Goal: Task Accomplishment & Management: Complete application form

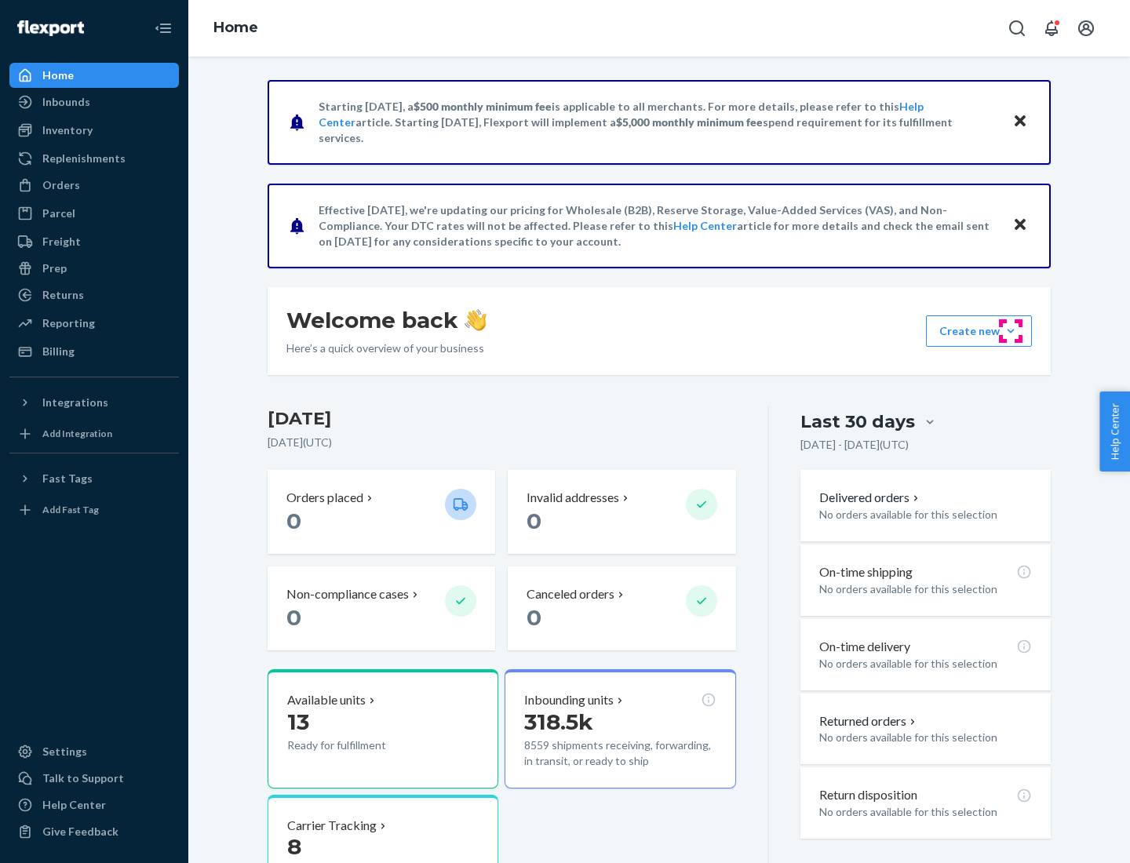
click at [1011, 331] on button "Create new Create new inbound Create new order Create new product" at bounding box center [979, 331] width 106 height 31
click at [94, 102] on div "Inbounds" at bounding box center [94, 102] width 166 height 22
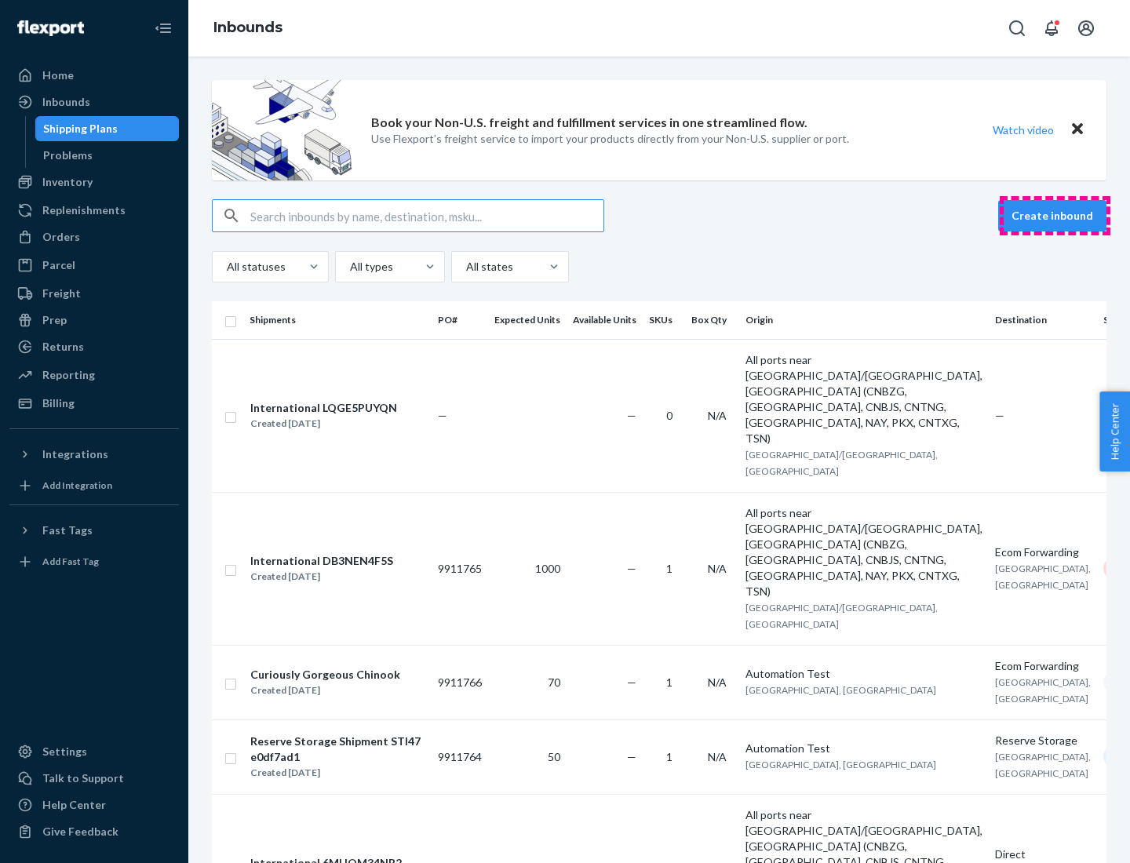
click at [1055, 216] on button "Create inbound" at bounding box center [1052, 215] width 108 height 31
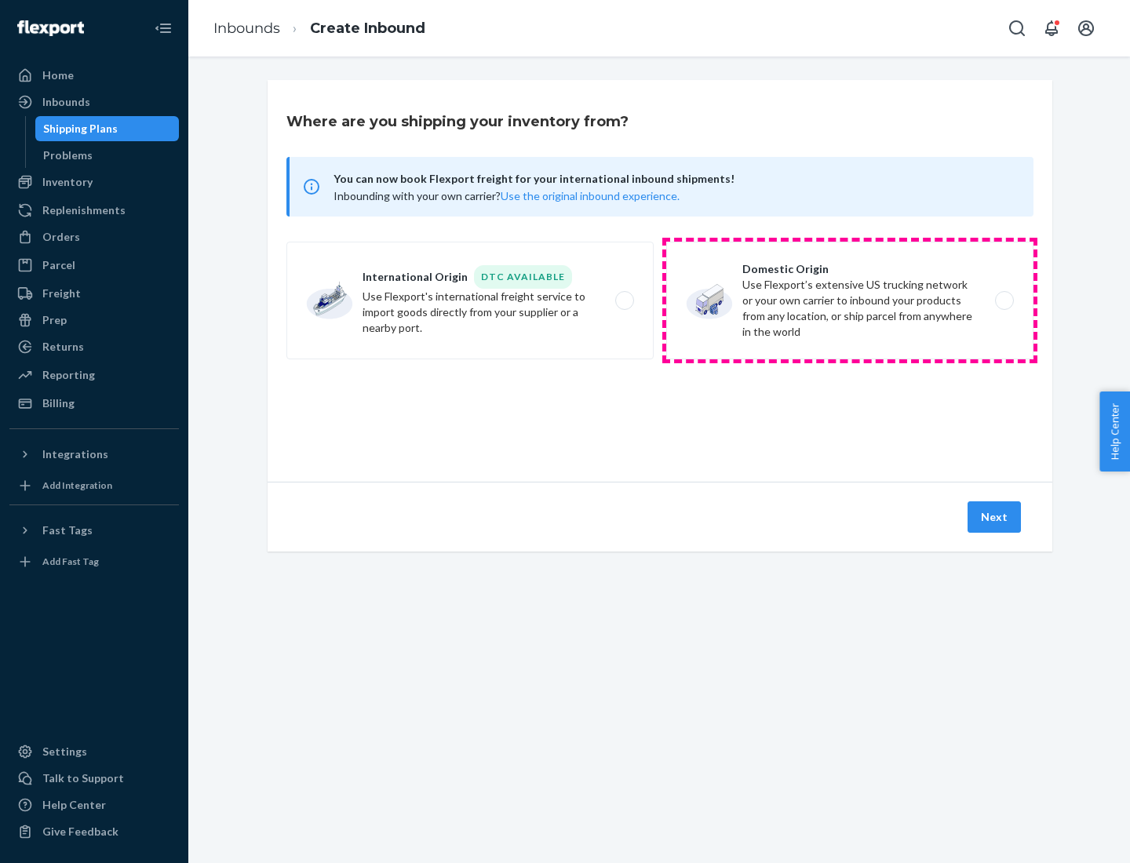
click at [850, 301] on label "Domestic Origin Use Flexport’s extensive US trucking network or your own carrie…" at bounding box center [849, 301] width 367 height 118
click at [1004, 301] on input "Domestic Origin Use Flexport’s extensive US trucking network or your own carrie…" at bounding box center [1009, 301] width 10 height 10
radio input "true"
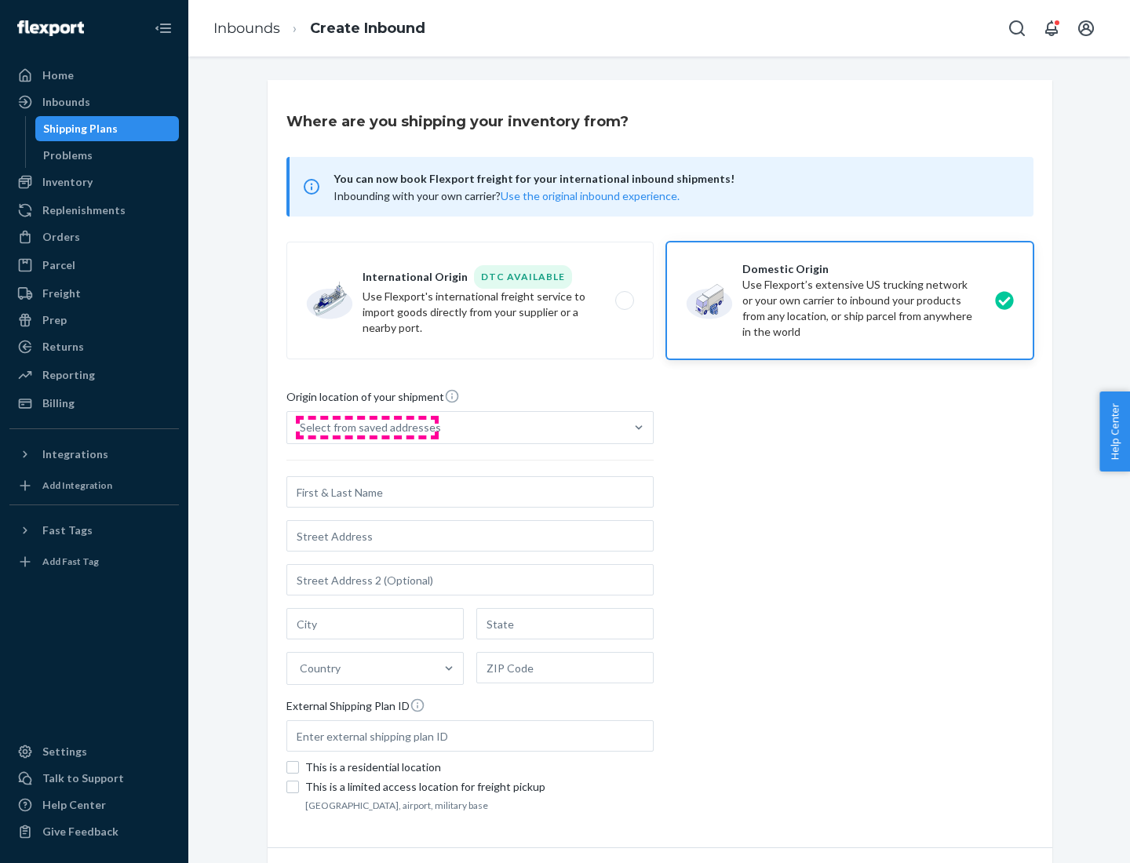
click at [367, 428] on div "Select from saved addresses" at bounding box center [370, 428] width 141 height 16
click at [301, 428] on input "Select from saved addresses" at bounding box center [301, 428] width 2 height 16
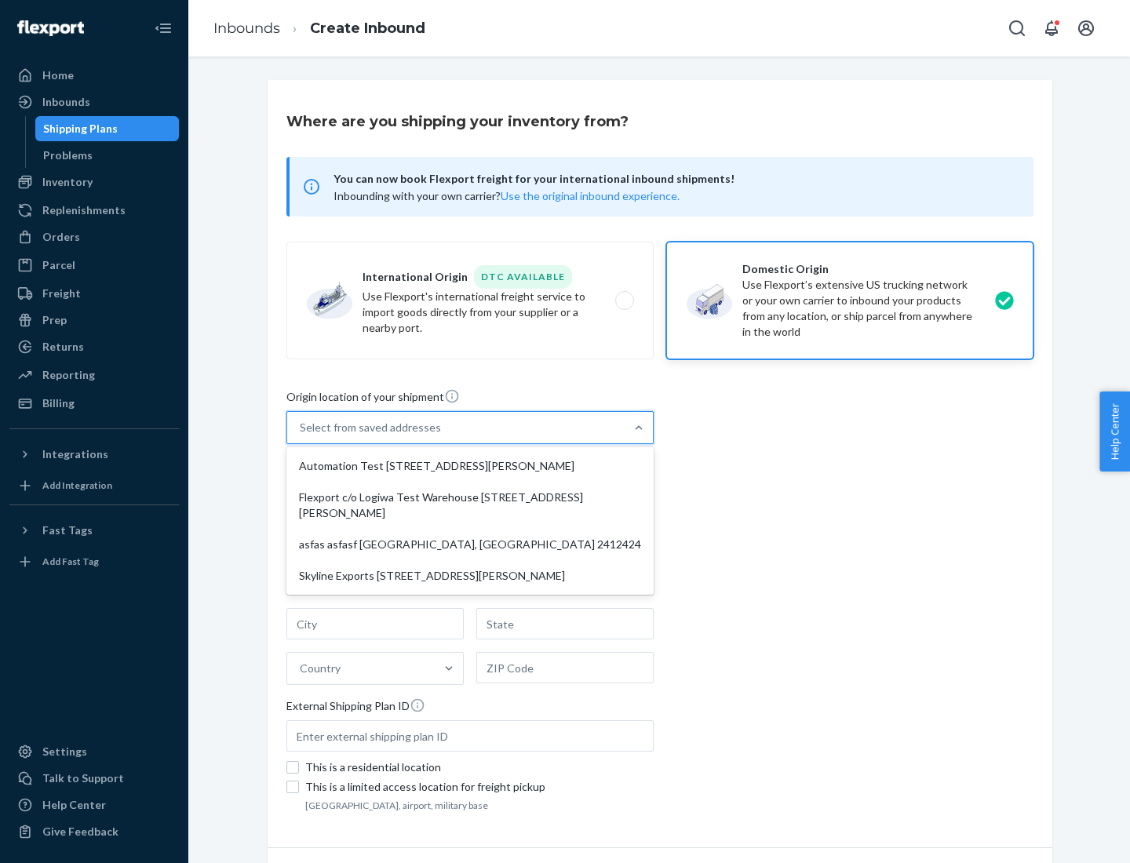
scroll to position [6, 0]
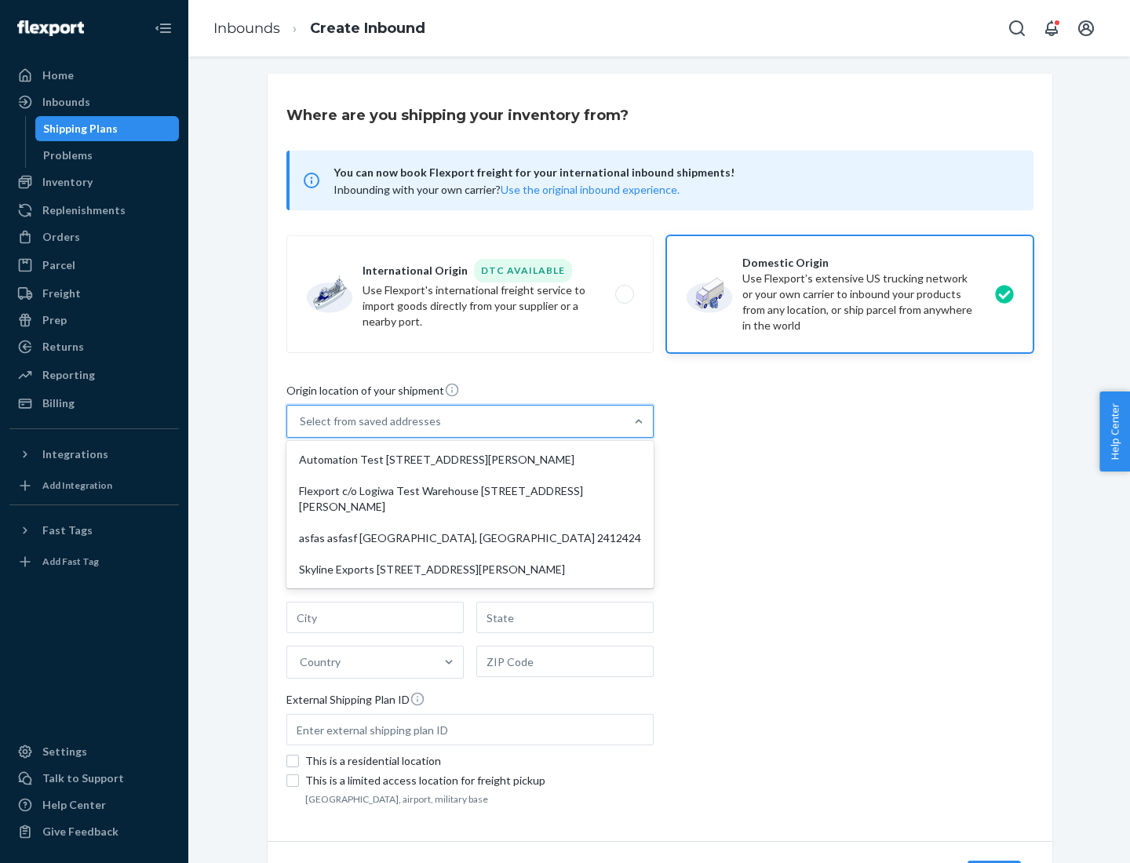
click at [470, 460] on div "Automation Test [STREET_ADDRESS][PERSON_NAME]" at bounding box center [470, 459] width 361 height 31
click at [301, 429] on input "option Automation Test [STREET_ADDRESS][PERSON_NAME] focused, 1 of 4. 4 results…" at bounding box center [301, 422] width 2 height 16
type input "Automation Test"
type input "9th Floor"
type input "[GEOGRAPHIC_DATA]"
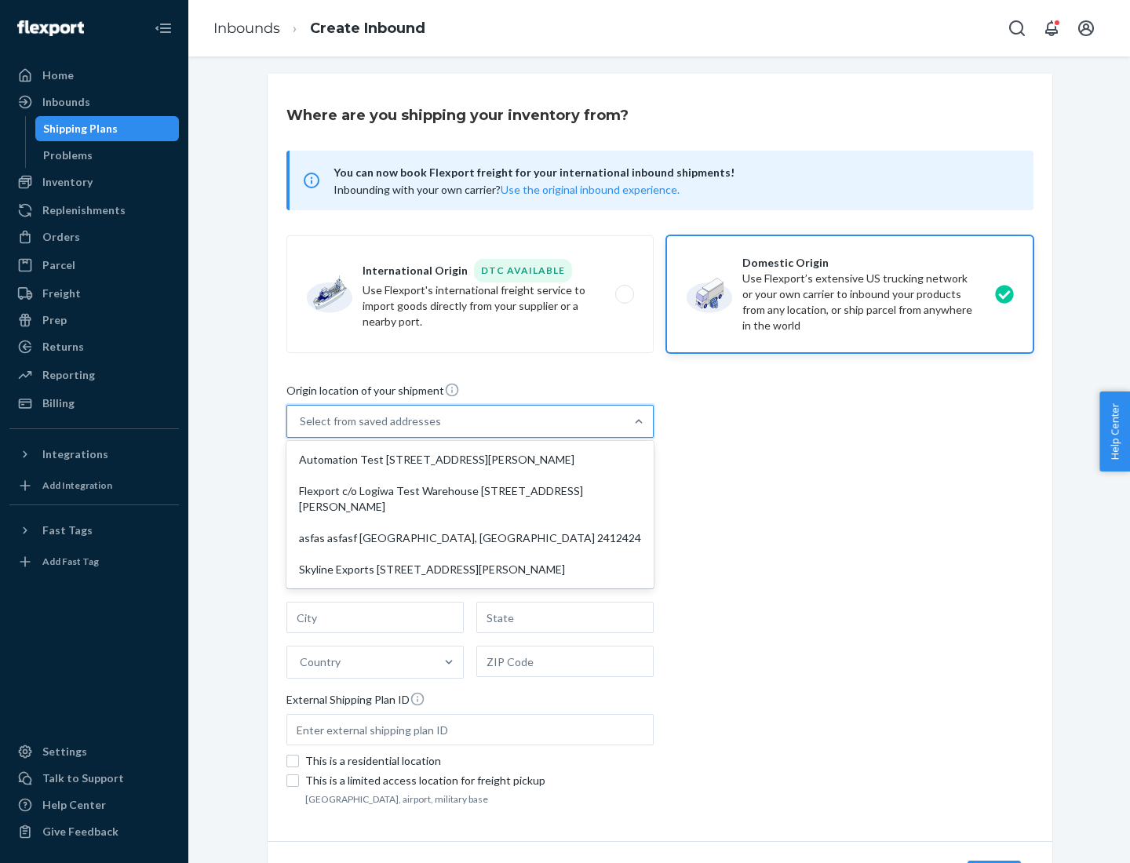
type input "CA"
type input "94104"
type input "[STREET_ADDRESS][PERSON_NAME]"
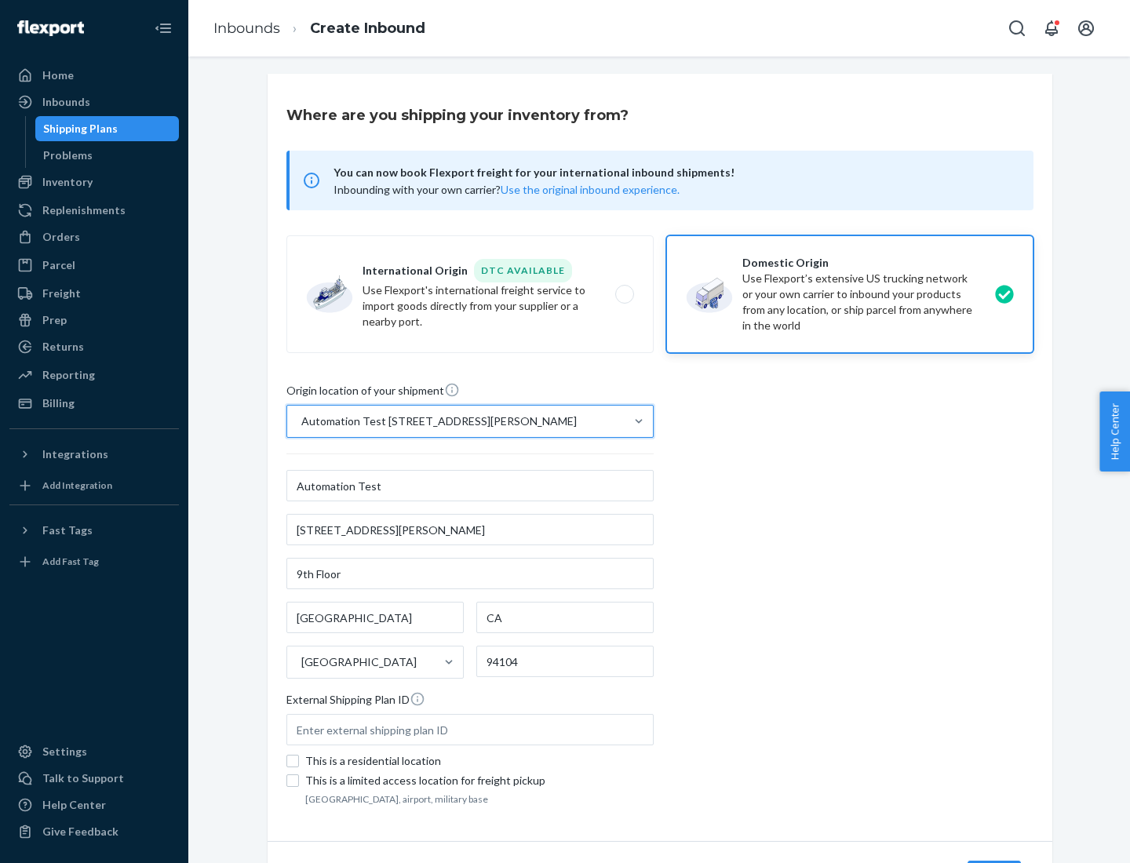
scroll to position [92, 0]
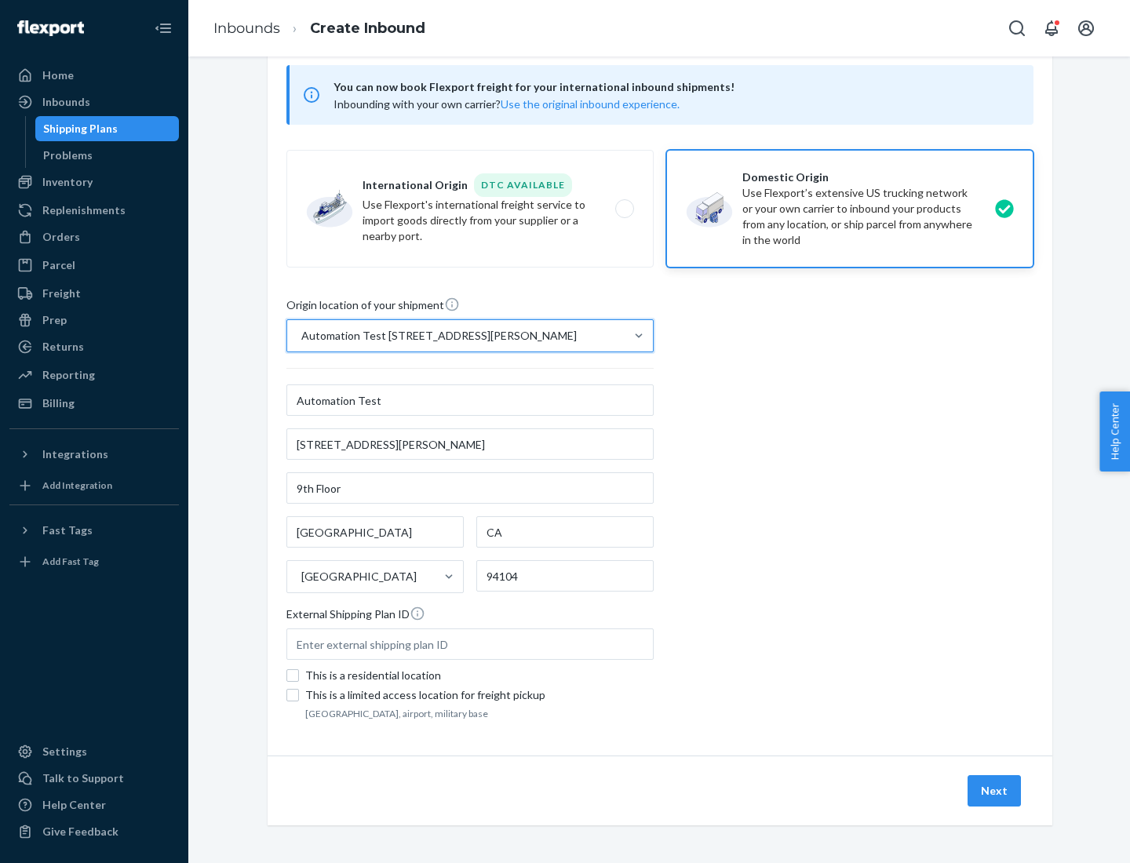
click at [995, 791] on button "Next" at bounding box center [994, 791] width 53 height 31
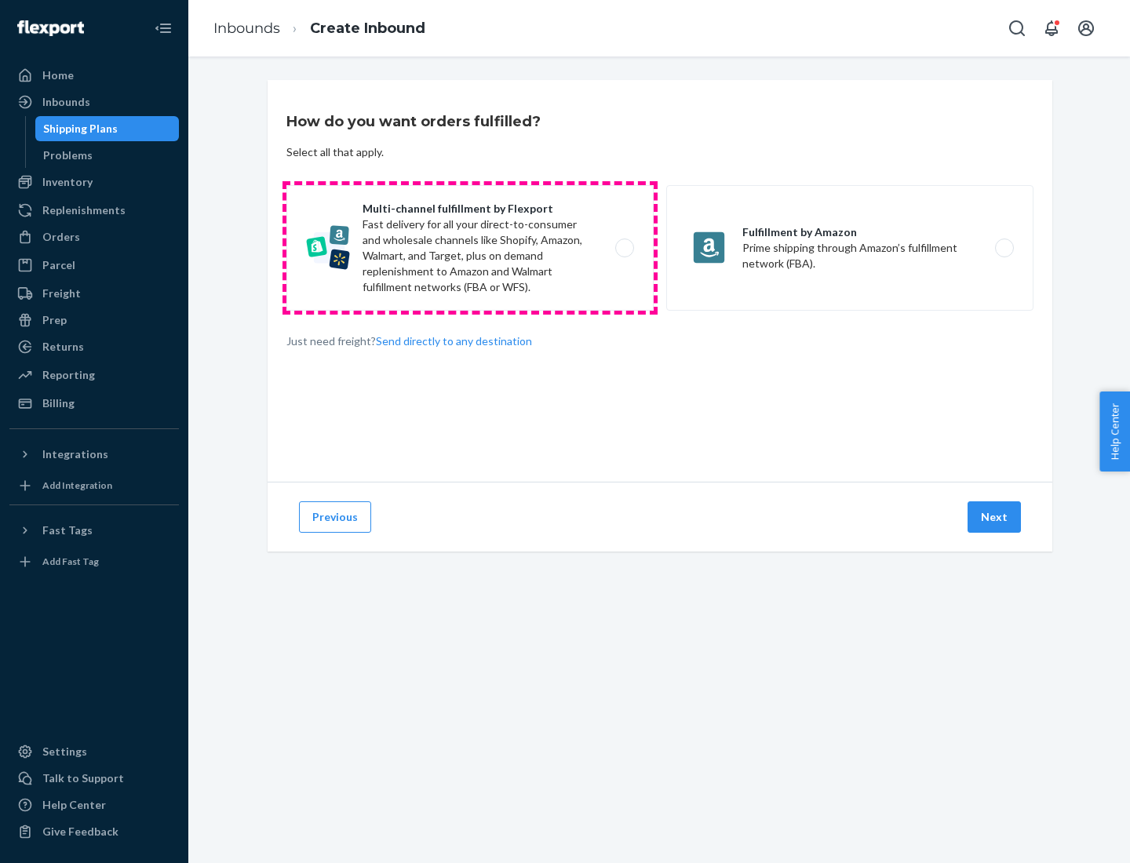
click at [470, 248] on label "Multi-channel fulfillment by Flexport Fast delivery for all your direct-to-cons…" at bounding box center [470, 248] width 367 height 126
click at [624, 248] on input "Multi-channel fulfillment by Flexport Fast delivery for all your direct-to-cons…" at bounding box center [629, 248] width 10 height 10
radio input "true"
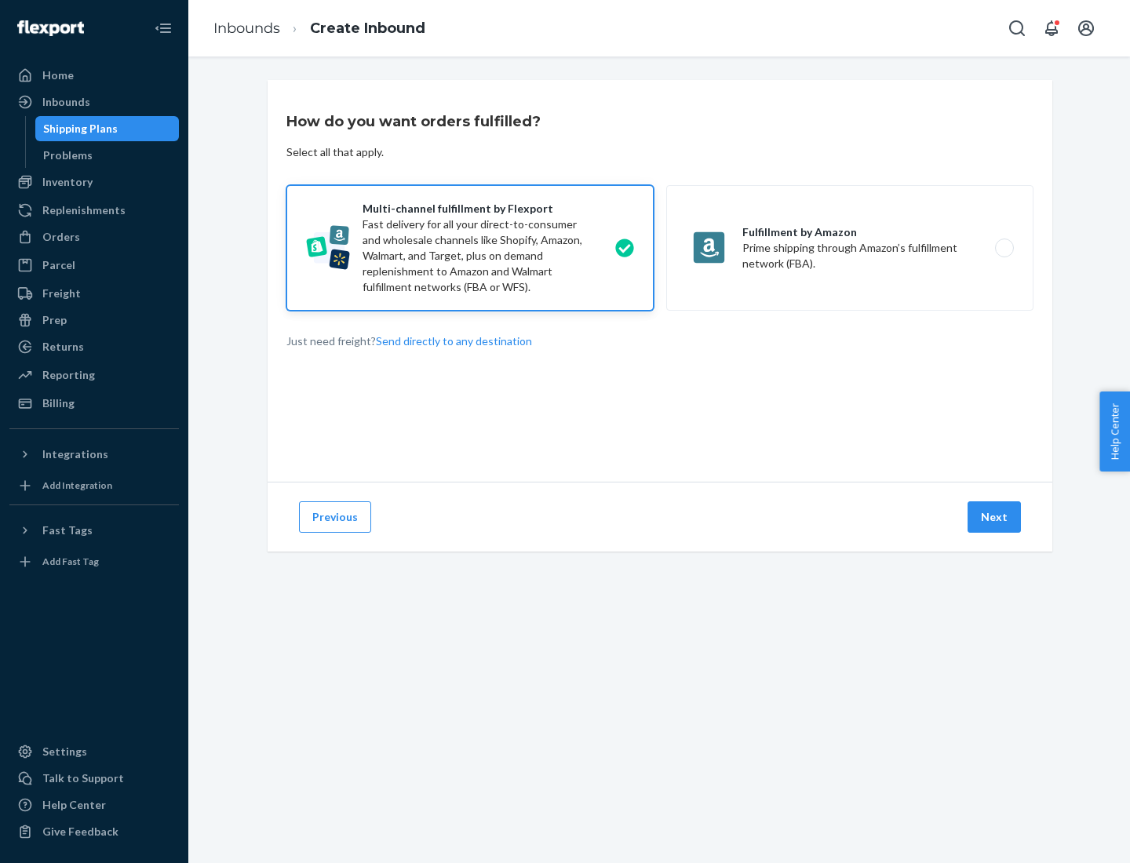
click at [995, 517] on button "Next" at bounding box center [994, 517] width 53 height 31
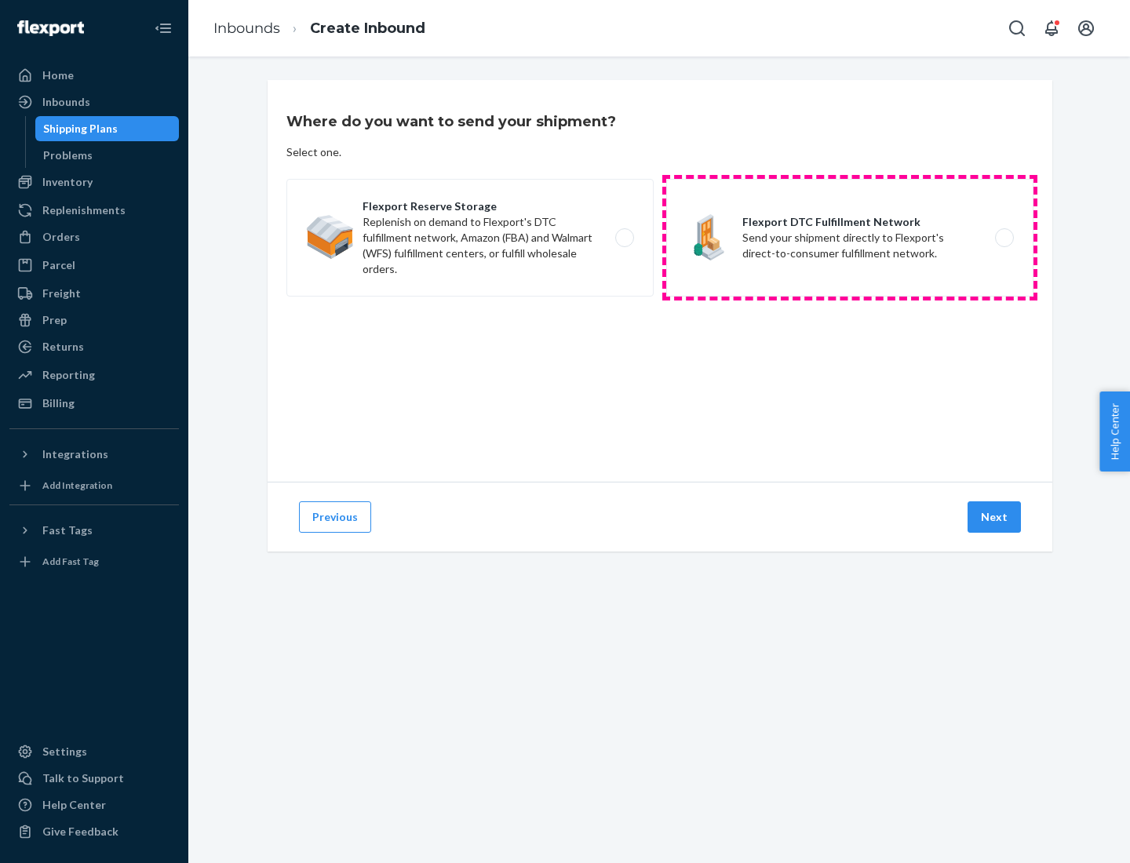
click at [850, 238] on label "Flexport DTC Fulfillment Network Send your shipment directly to Flexport's dire…" at bounding box center [849, 238] width 367 height 118
click at [1004, 238] on input "Flexport DTC Fulfillment Network Send your shipment directly to Flexport's dire…" at bounding box center [1009, 238] width 10 height 10
radio input "true"
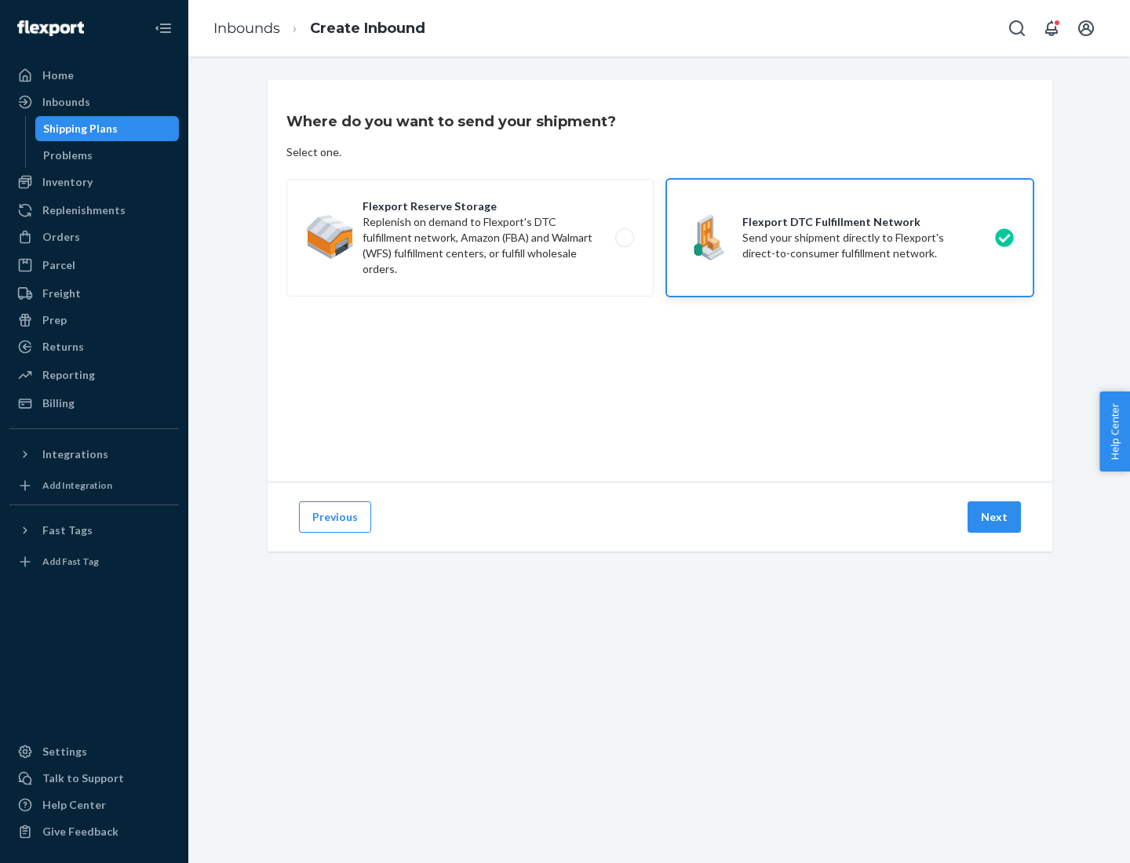
click at [995, 517] on button "Next" at bounding box center [994, 517] width 53 height 31
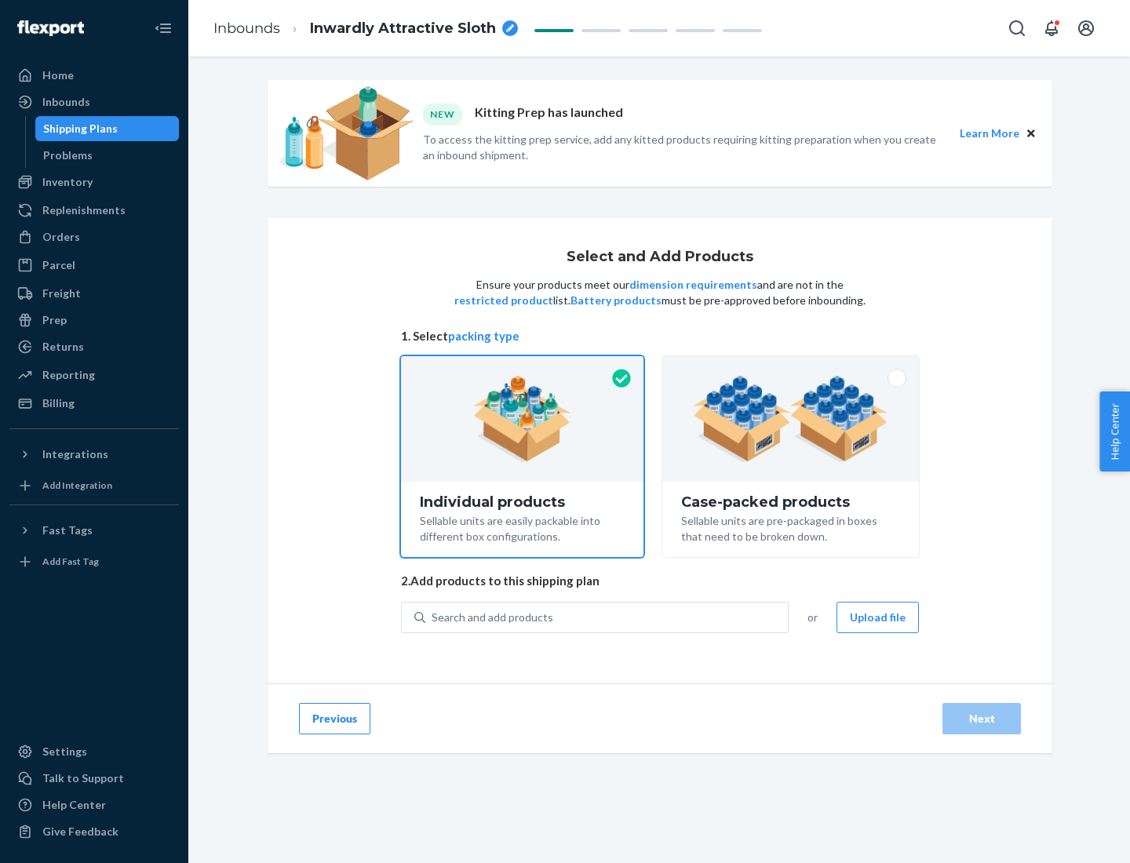
click at [791, 419] on img at bounding box center [790, 419] width 195 height 86
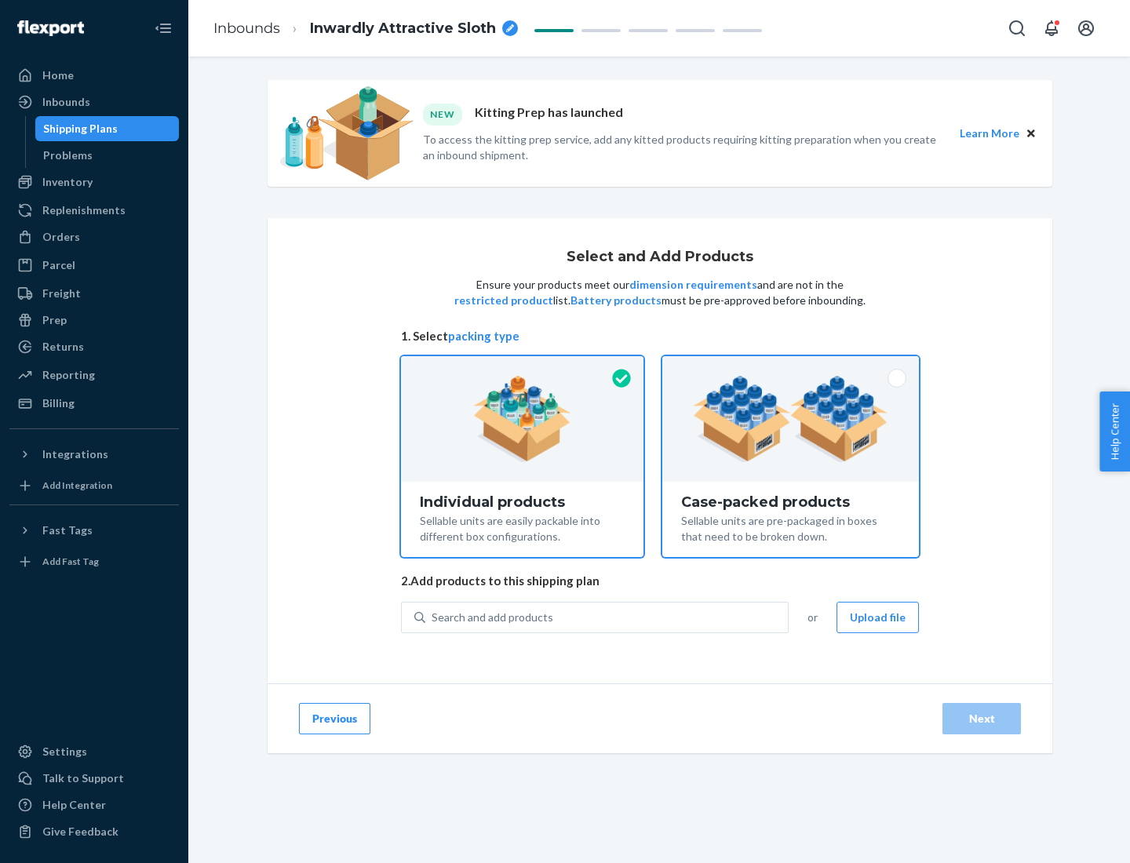
click at [791, 367] on input "Case-packed products Sellable units are pre-packaged in boxes that need to be b…" at bounding box center [791, 361] width 10 height 10
radio input "true"
radio input "false"
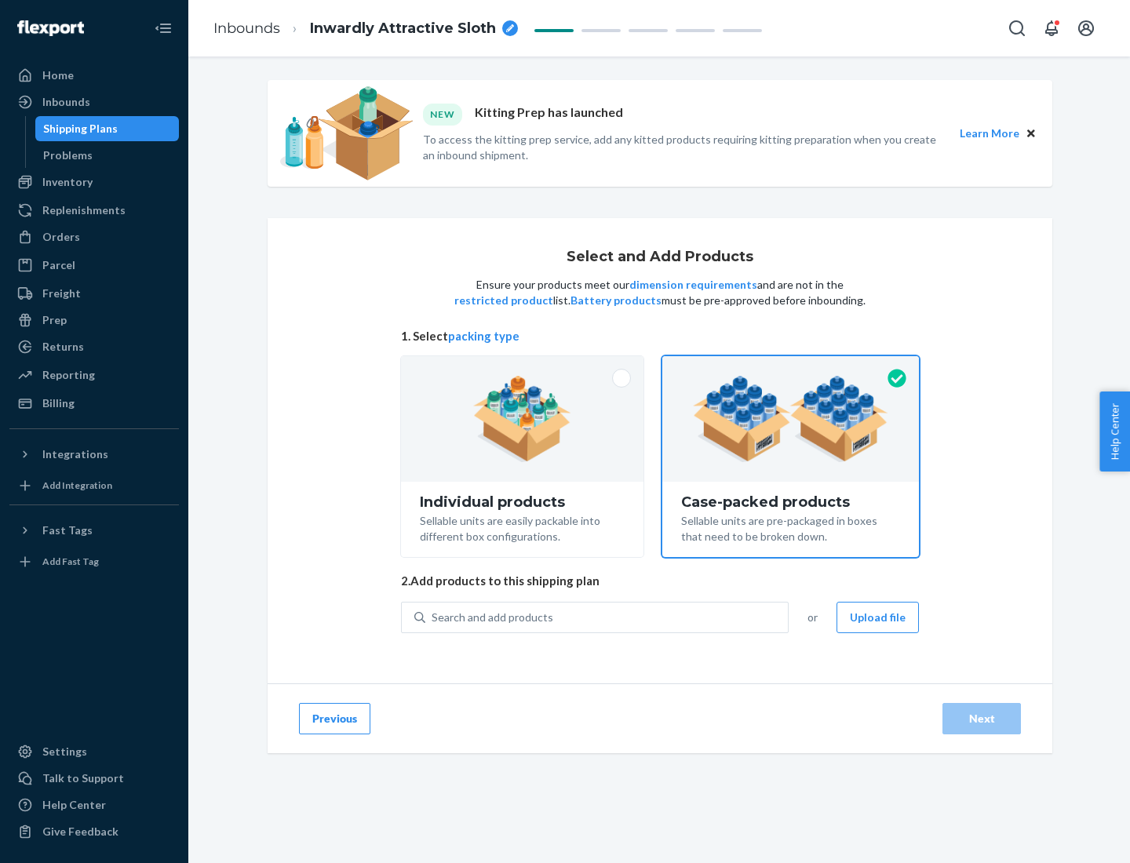
click at [608, 617] on div "Search and add products" at bounding box center [606, 618] width 363 height 28
click at [433, 617] on input "Search and add products" at bounding box center [433, 618] width 2 height 16
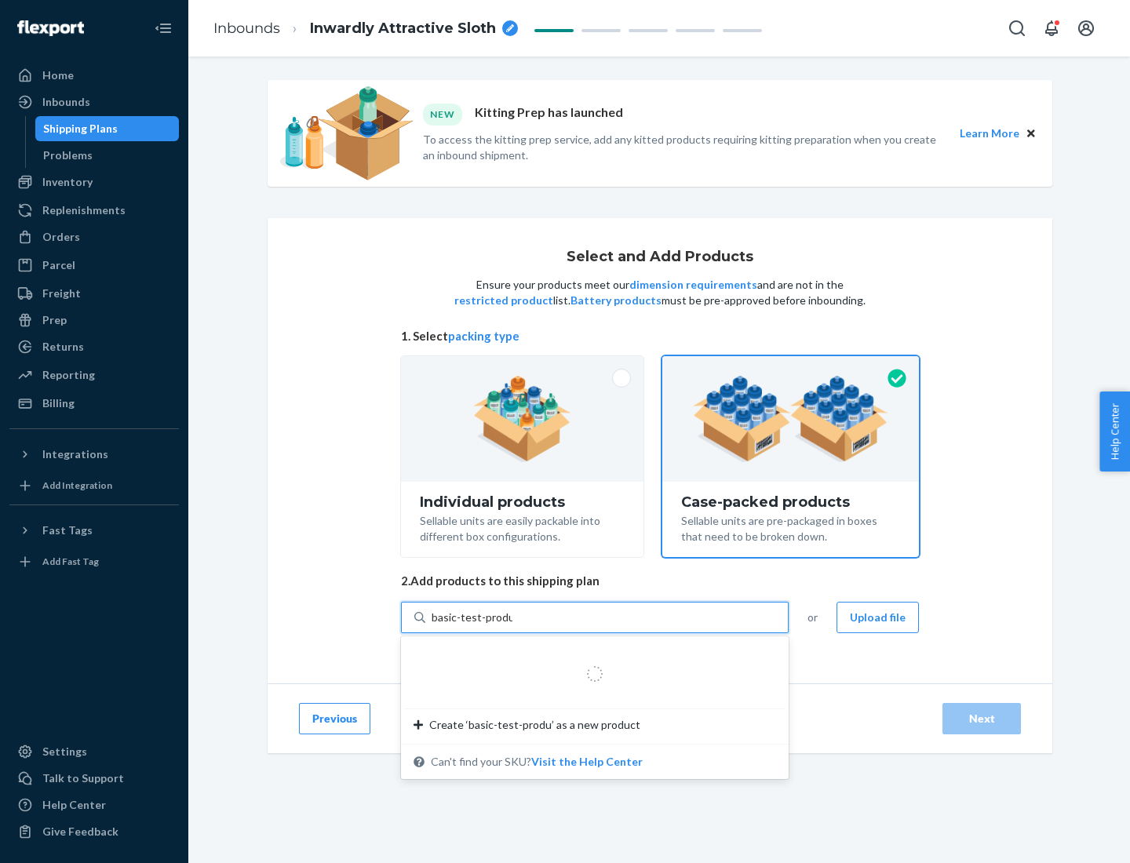
type input "basic-test-product-1"
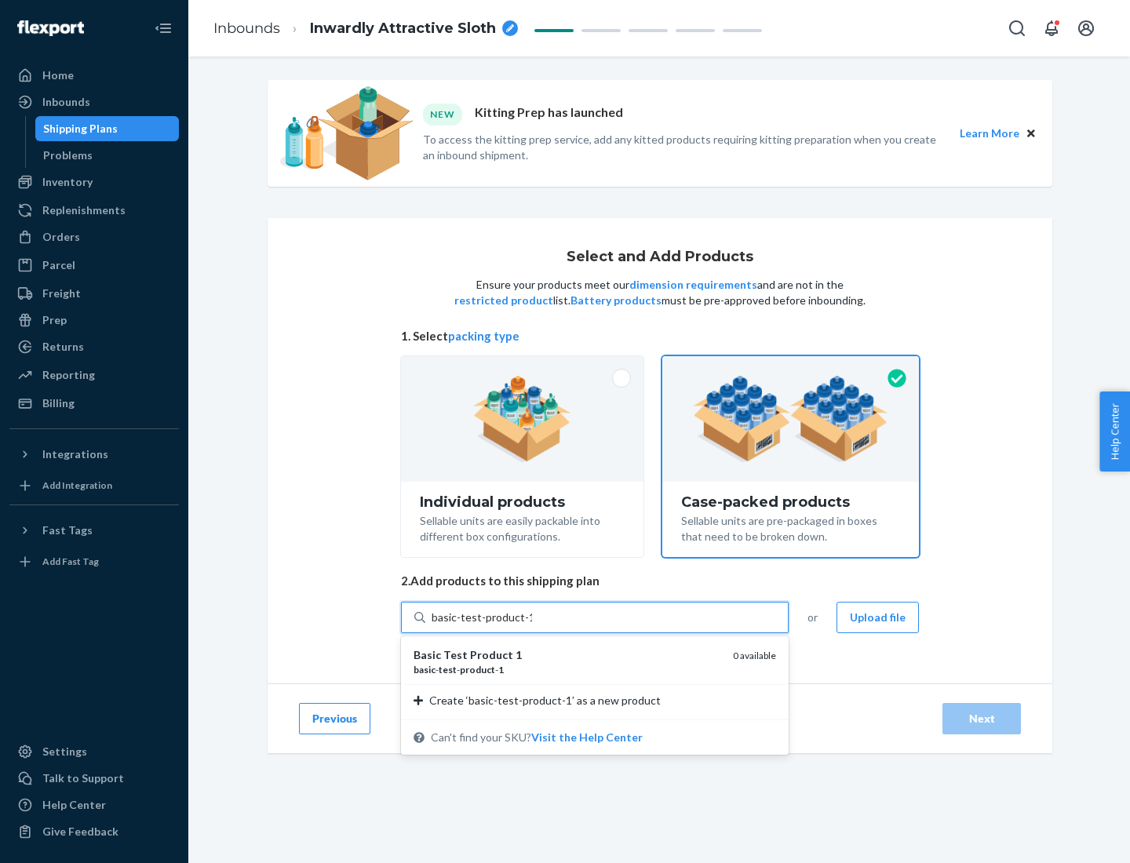
click at [568, 670] on div "basic - test - product - 1" at bounding box center [567, 669] width 307 height 13
click at [532, 626] on input "basic-test-product-1" at bounding box center [482, 618] width 100 height 16
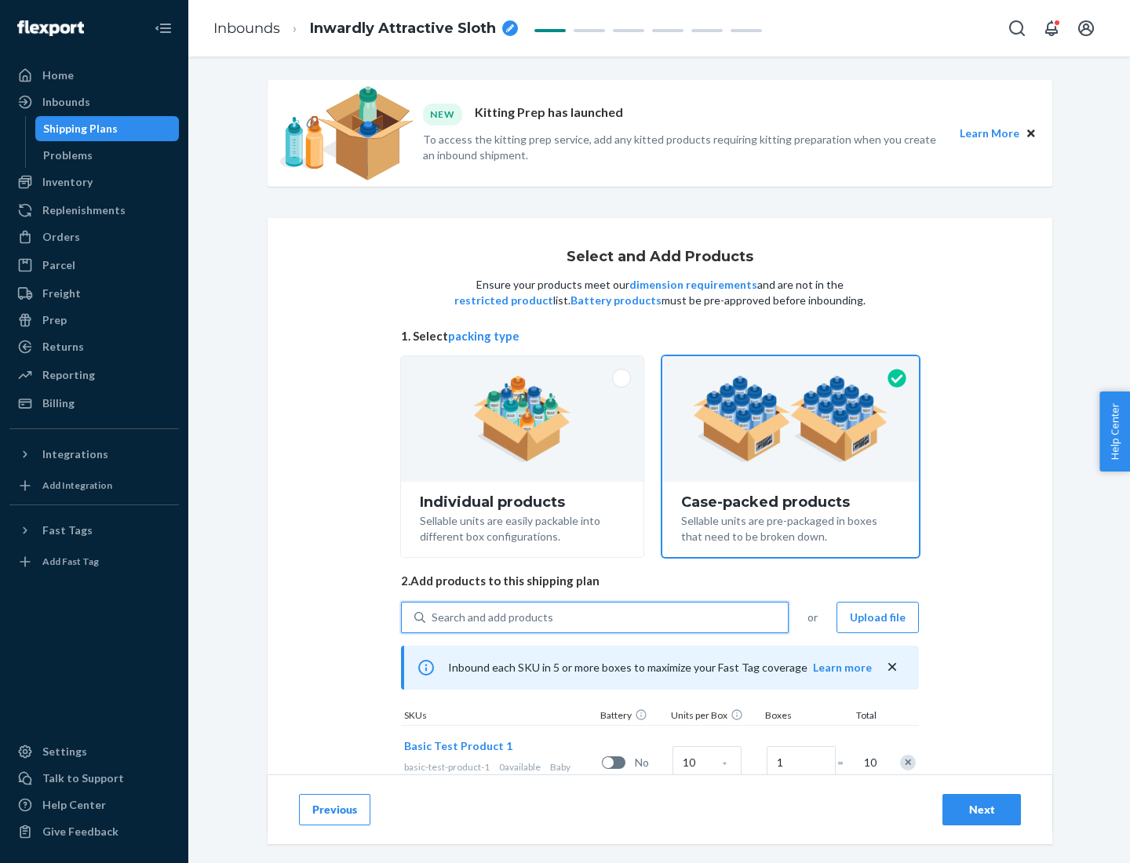
scroll to position [57, 0]
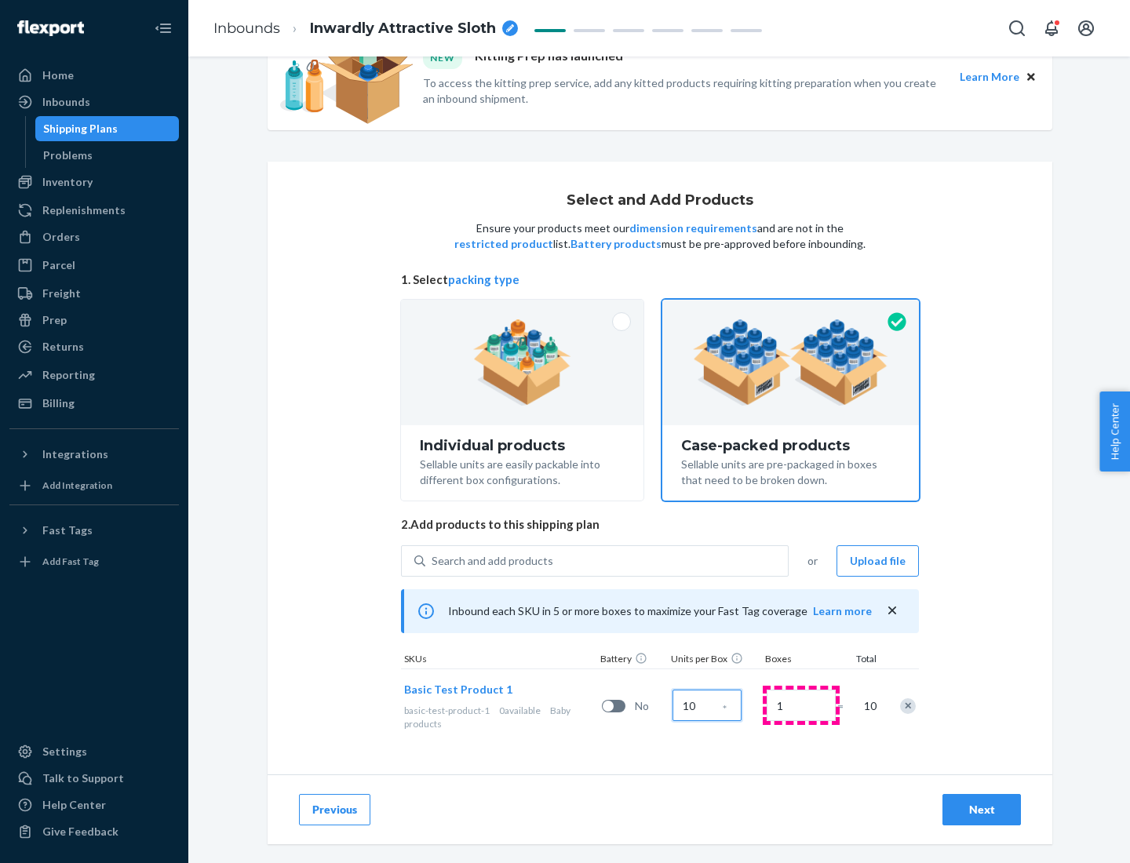
type input "10"
type input "7"
click at [982, 810] on div "Next" at bounding box center [982, 810] width 52 height 16
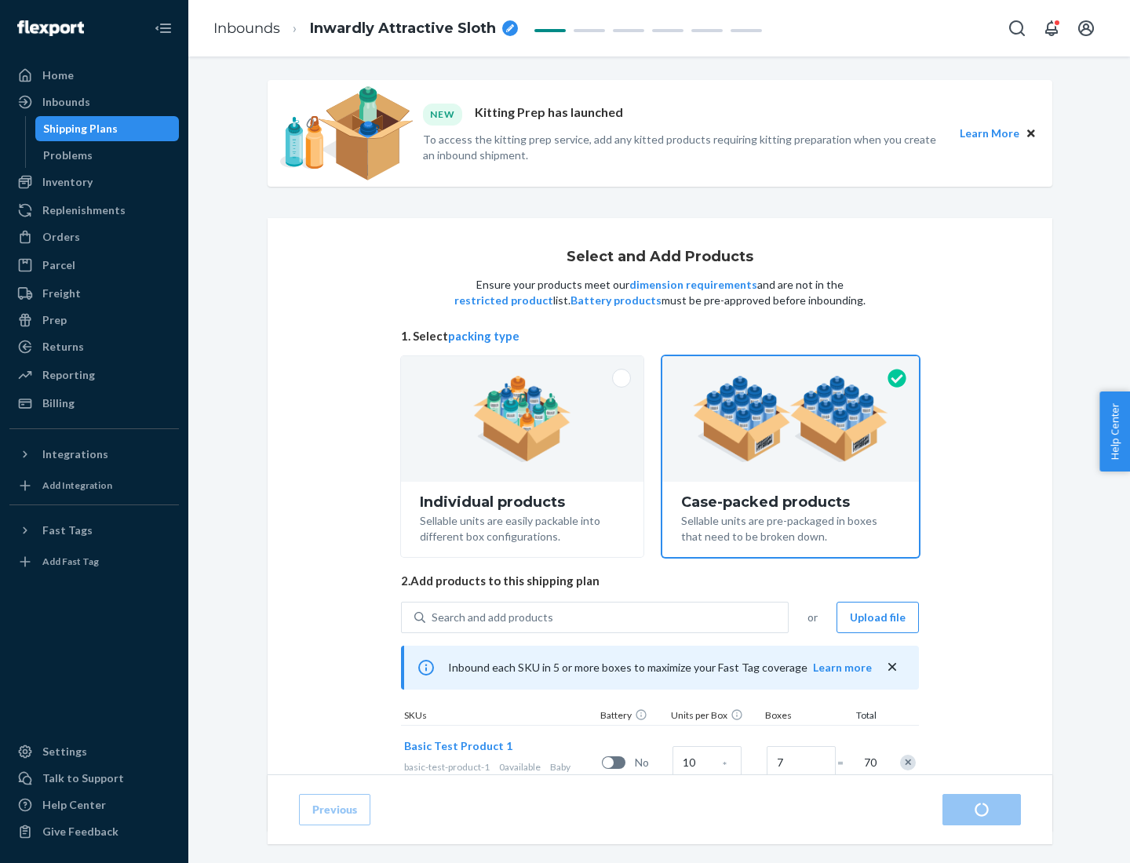
radio input "true"
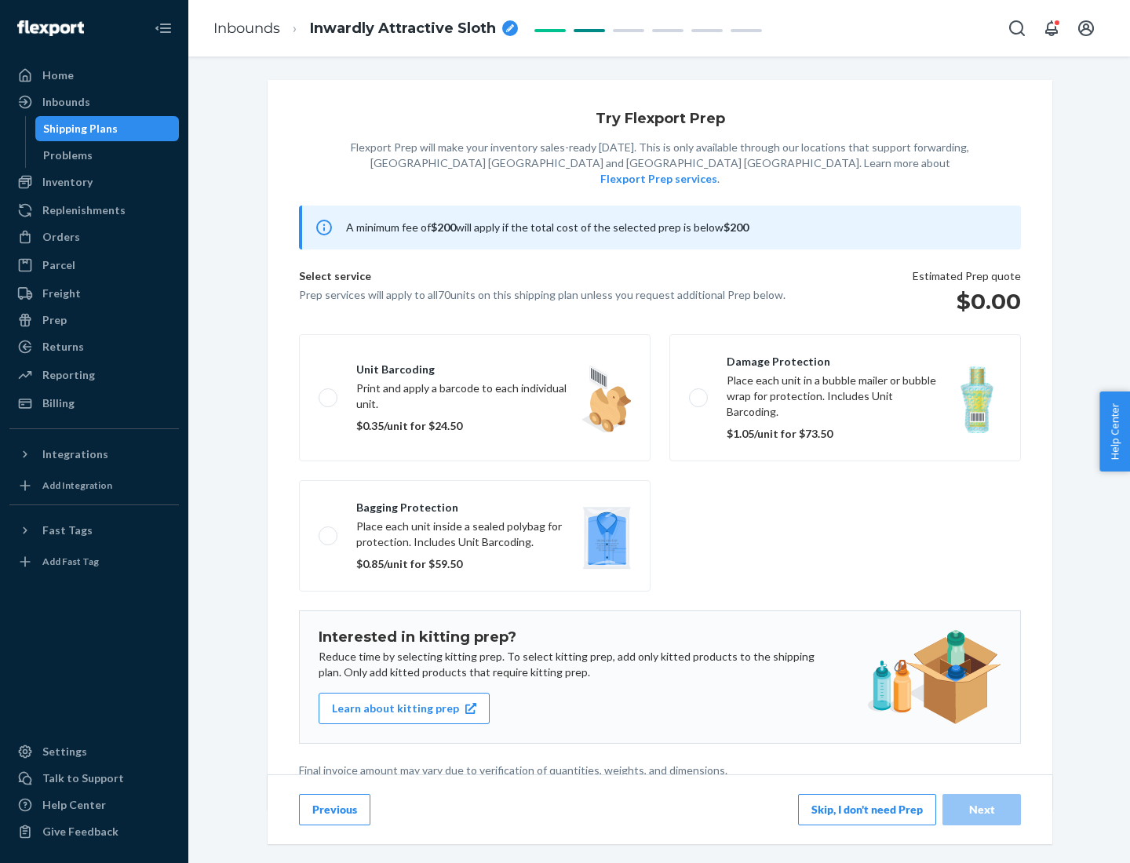
scroll to position [4, 0]
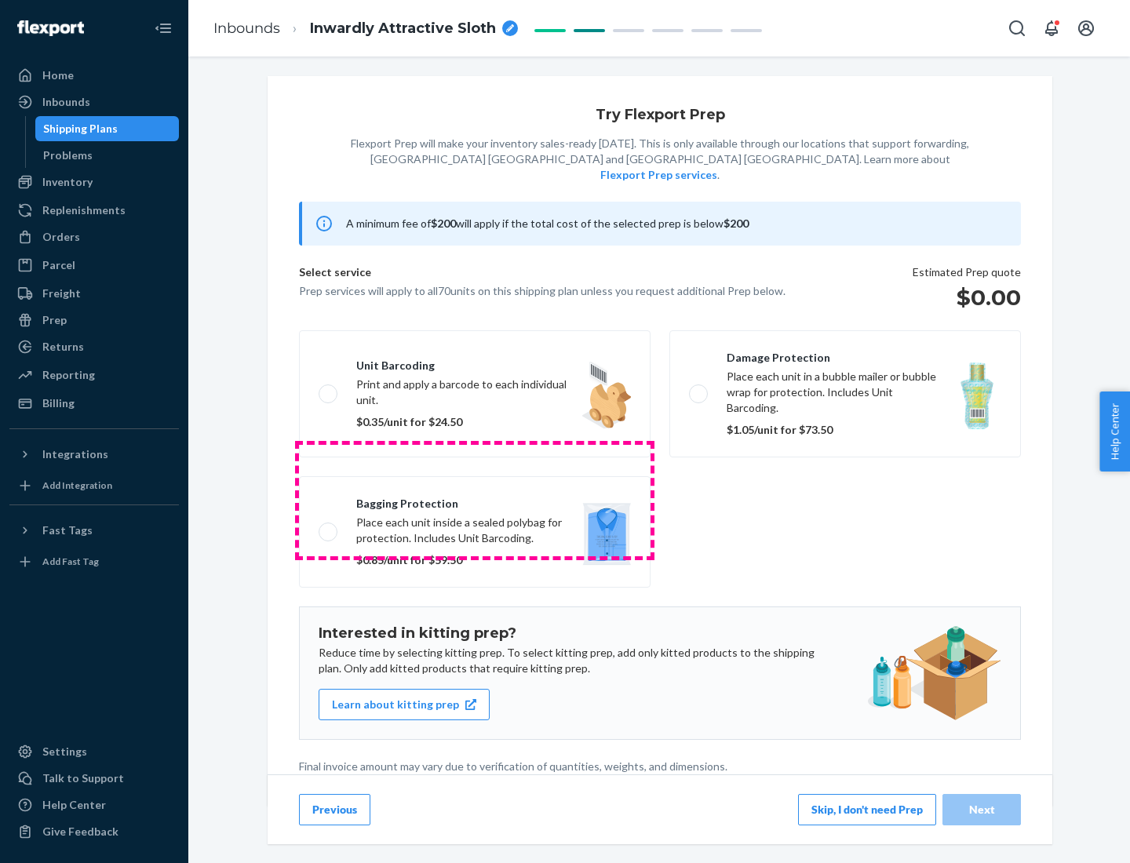
click at [475, 500] on label "Bagging protection Place each unit inside a sealed polybag for protection. Incl…" at bounding box center [475, 531] width 352 height 111
click at [329, 527] on input "Bagging protection Place each unit inside a sealed polybag for protection. Incl…" at bounding box center [324, 532] width 10 height 10
checkbox input "true"
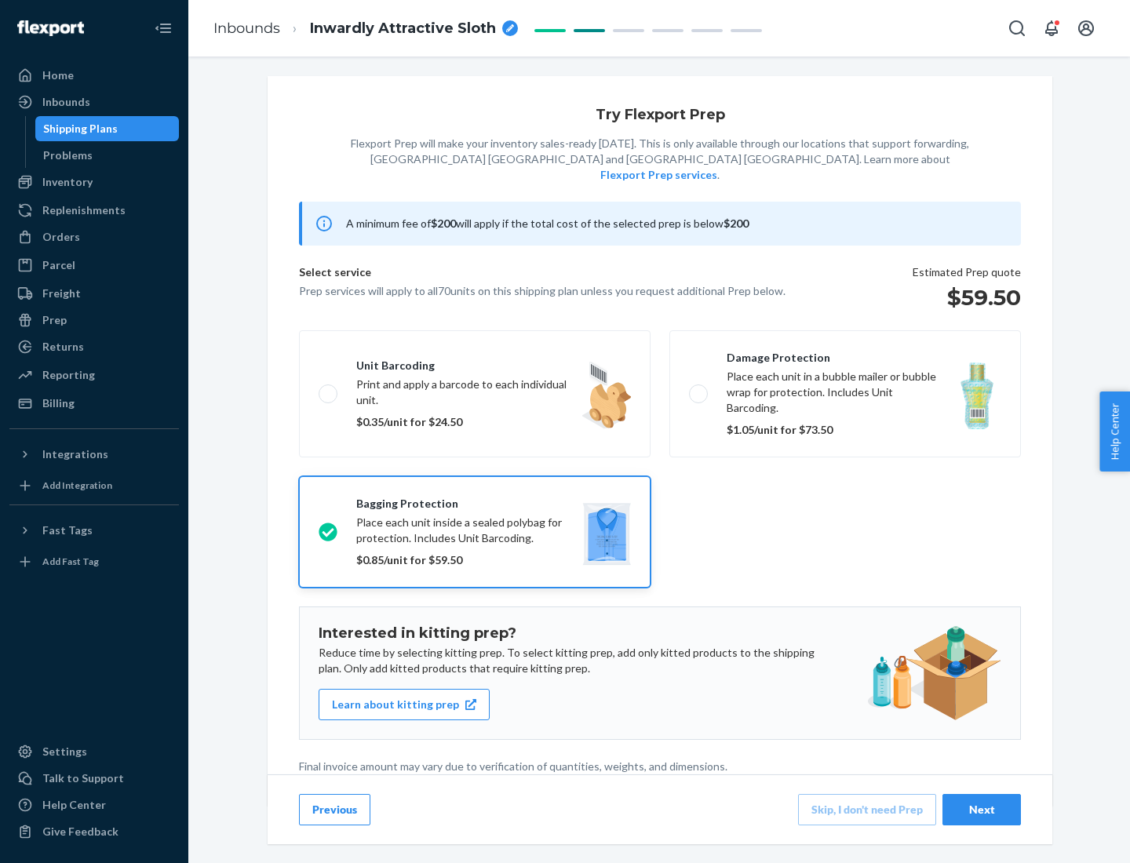
click at [982, 809] on div "Next" at bounding box center [982, 810] width 52 height 16
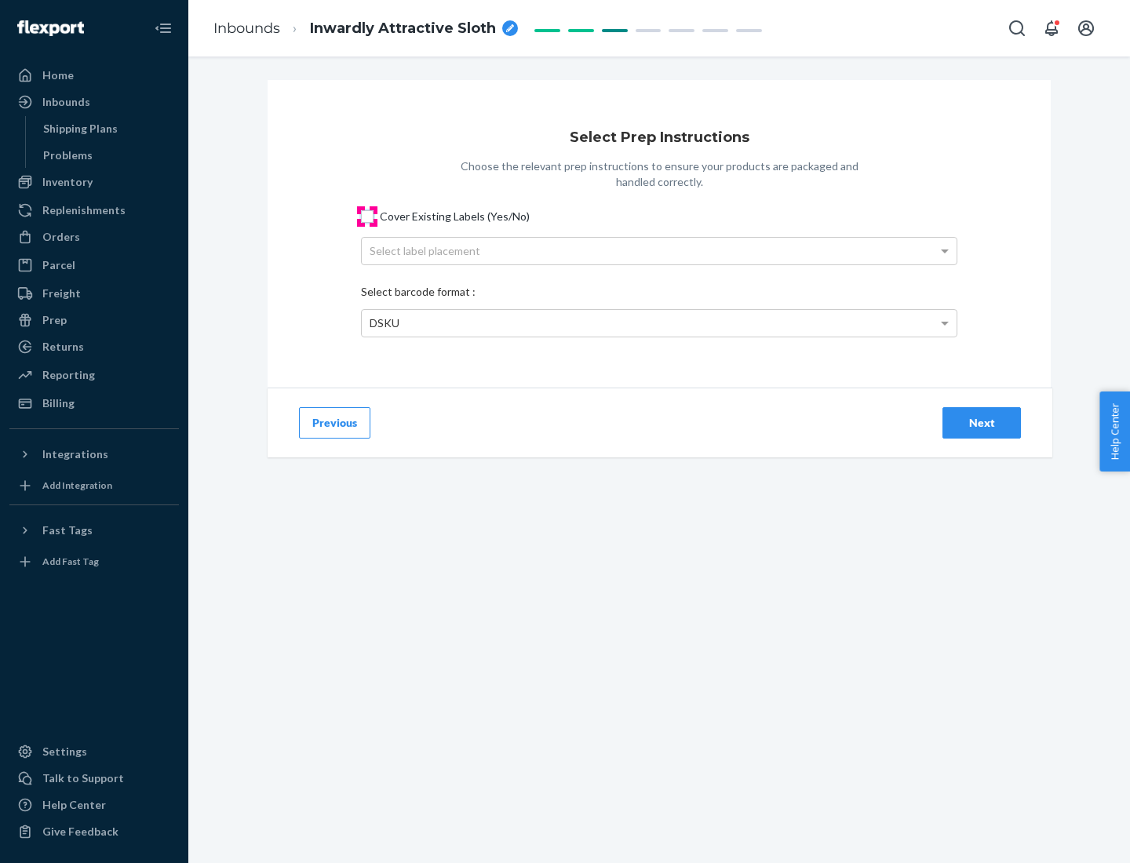
click at [367, 216] on input "Cover Existing Labels (Yes/No)" at bounding box center [367, 216] width 13 height 13
checkbox input "true"
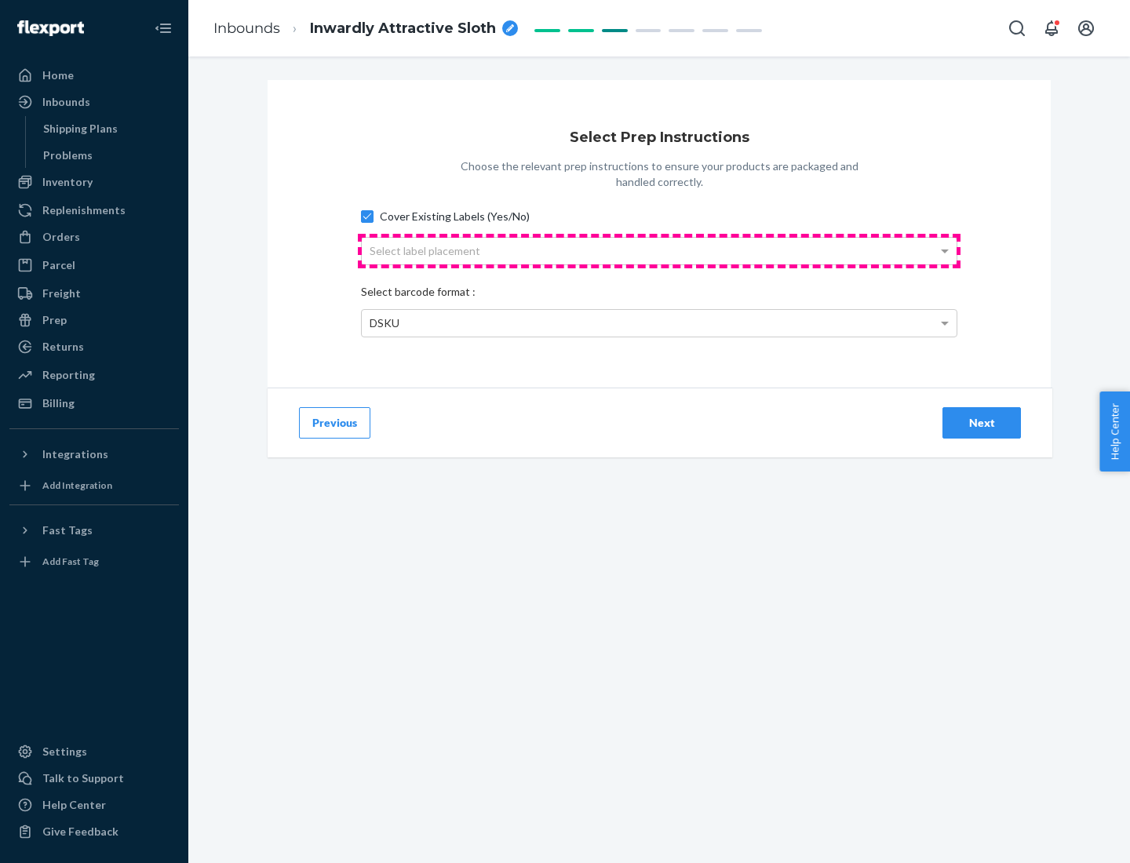
click at [659, 250] on div "Select label placement" at bounding box center [659, 251] width 595 height 27
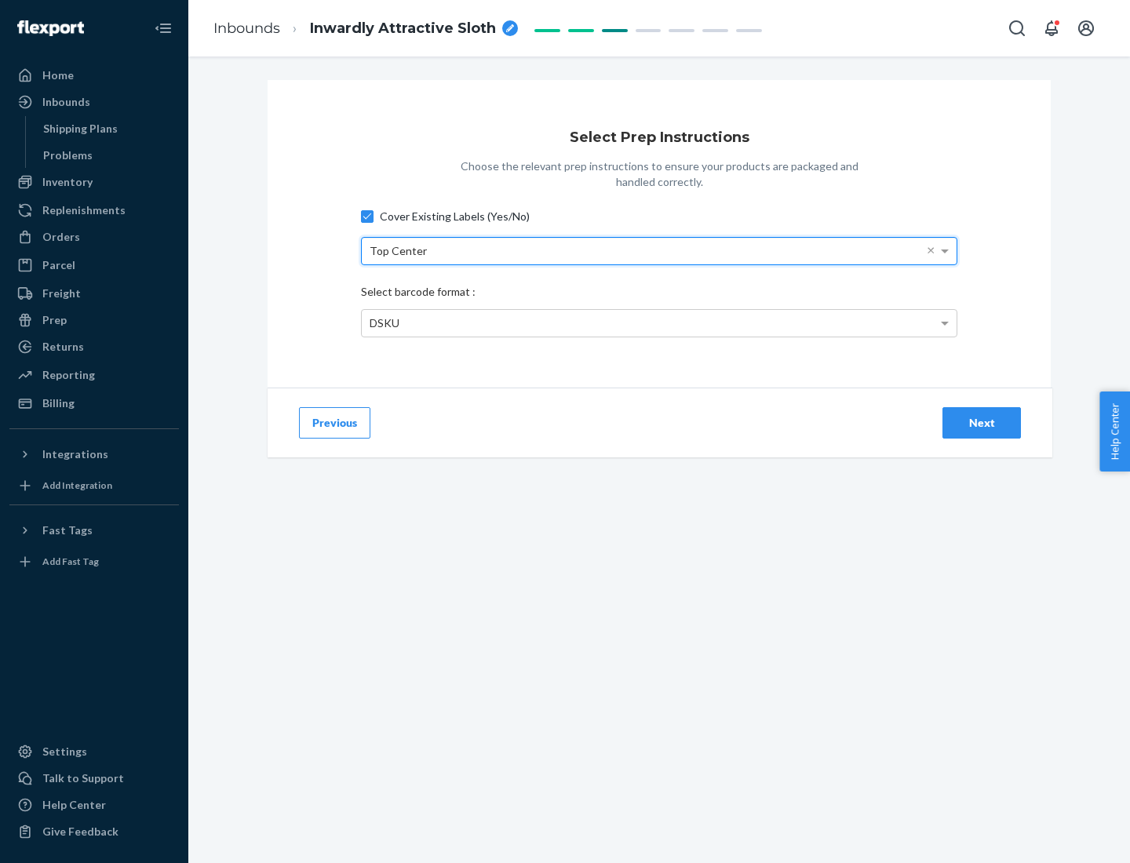
click at [659, 323] on div "DSKU" at bounding box center [659, 323] width 595 height 27
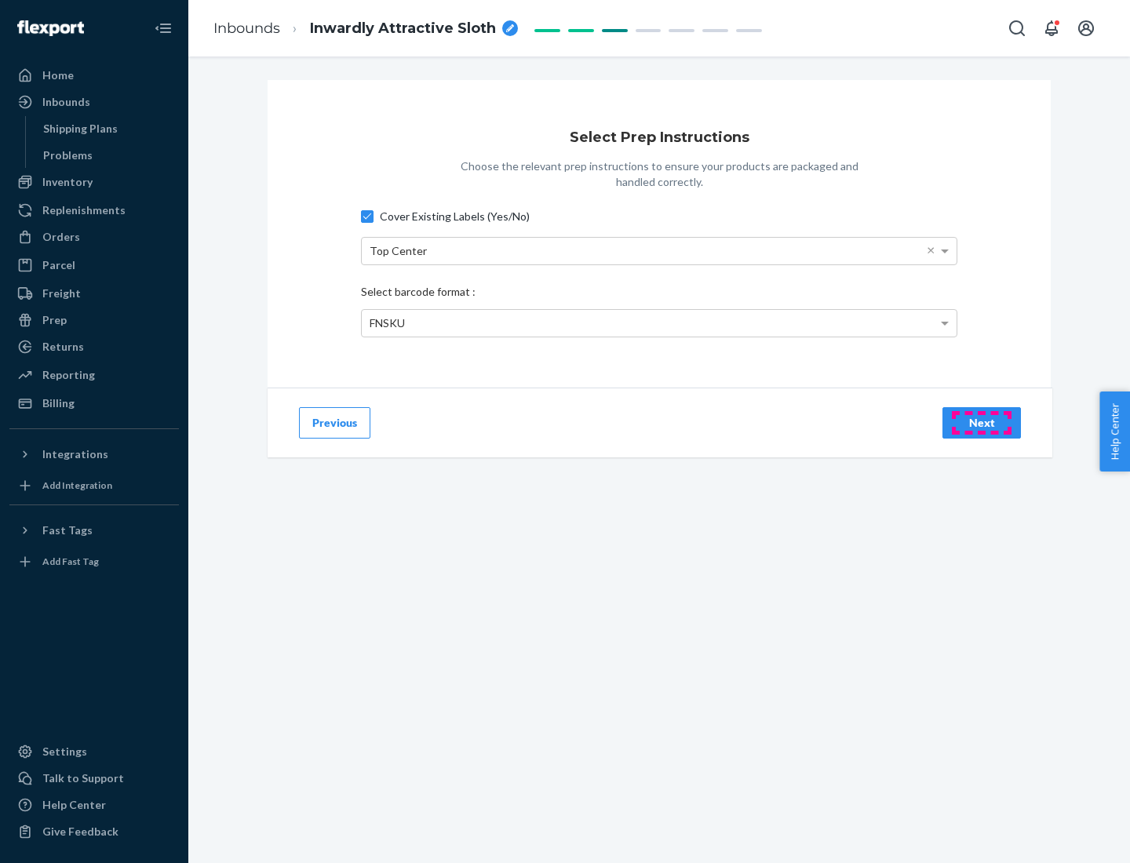
click at [982, 422] on div "Next" at bounding box center [982, 423] width 52 height 16
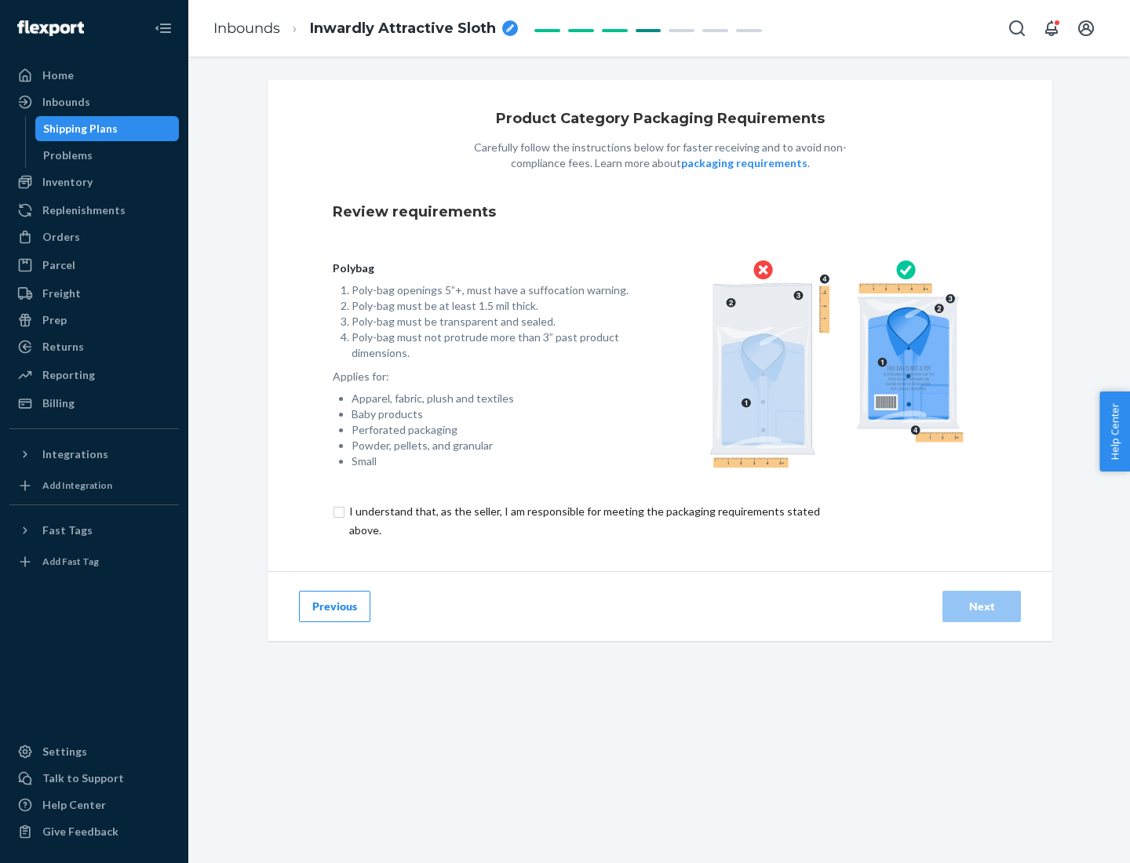
click at [583, 520] on input "checkbox" at bounding box center [594, 521] width 522 height 38
checkbox input "true"
click at [982, 606] on div "Next" at bounding box center [982, 607] width 52 height 16
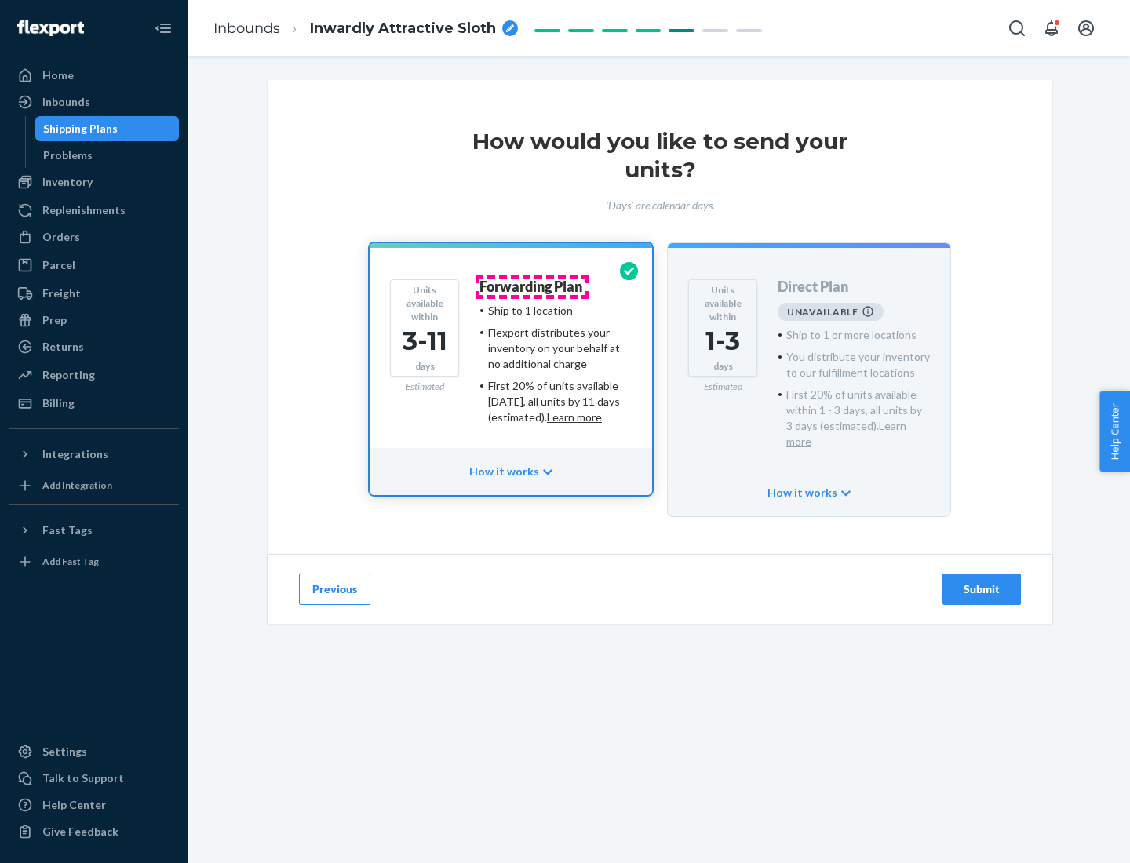
click at [532, 287] on h4 "Forwarding Plan" at bounding box center [531, 287] width 103 height 16
click at [982, 582] on div "Submit" at bounding box center [982, 590] width 52 height 16
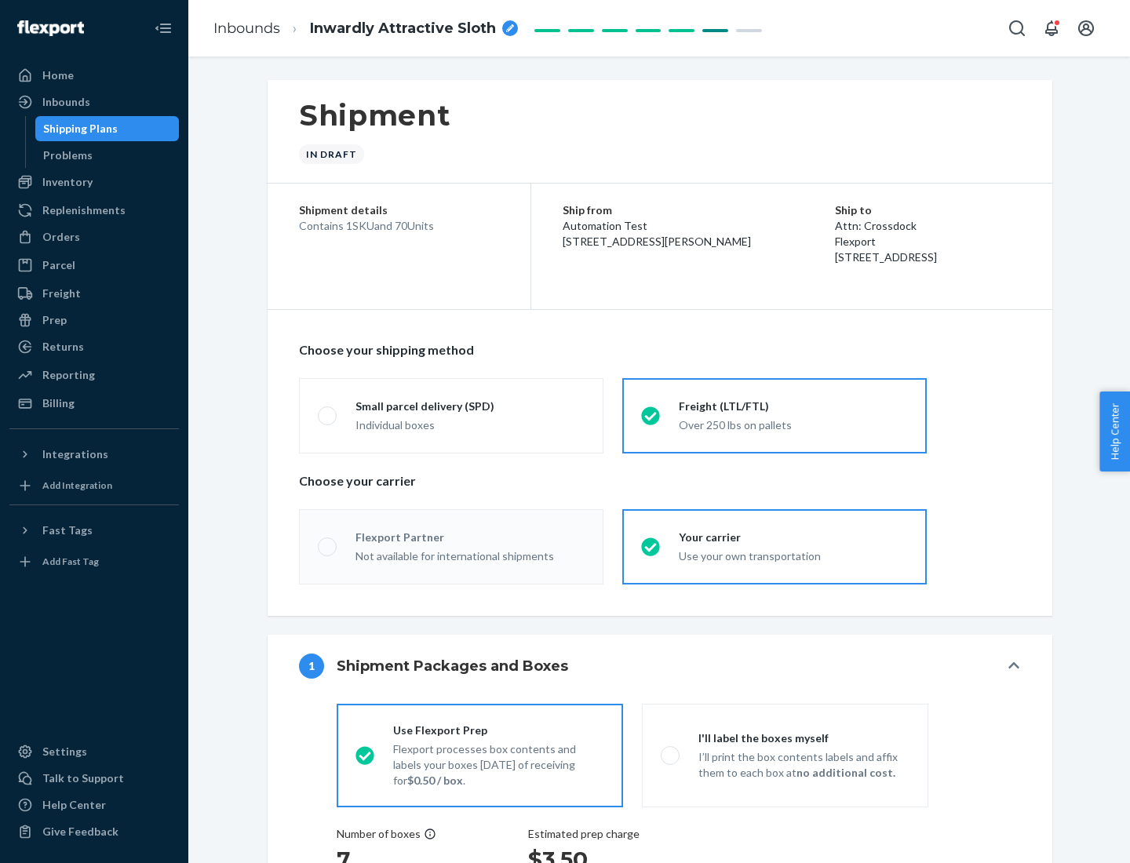
radio input "true"
radio input "false"
radio input "true"
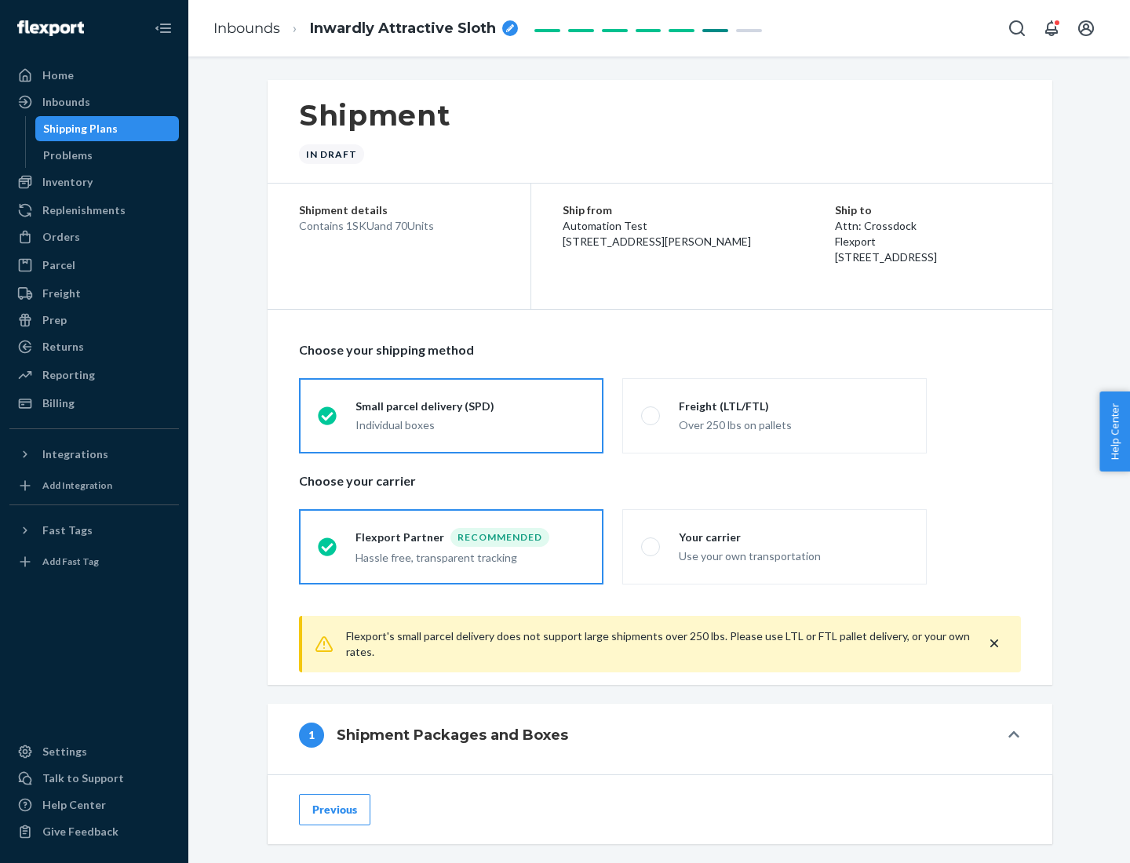
click at [470, 423] on div "Individual boxes" at bounding box center [470, 426] width 229 height 16
click at [328, 421] on input "Small parcel delivery (SPD) Individual boxes" at bounding box center [323, 416] width 10 height 10
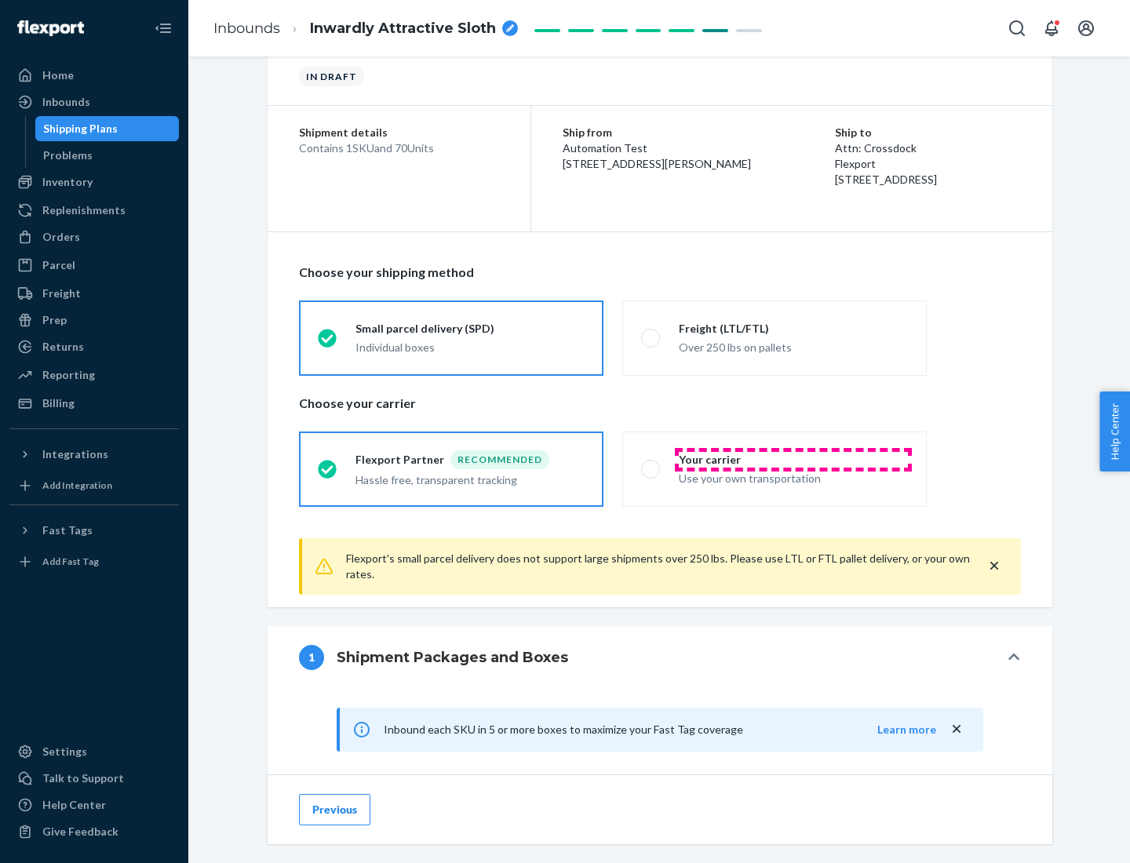
click at [794, 459] on div "Your carrier" at bounding box center [793, 460] width 229 height 16
click at [652, 464] on input "Your carrier Use your own transportation" at bounding box center [646, 469] width 10 height 10
radio input "true"
radio input "false"
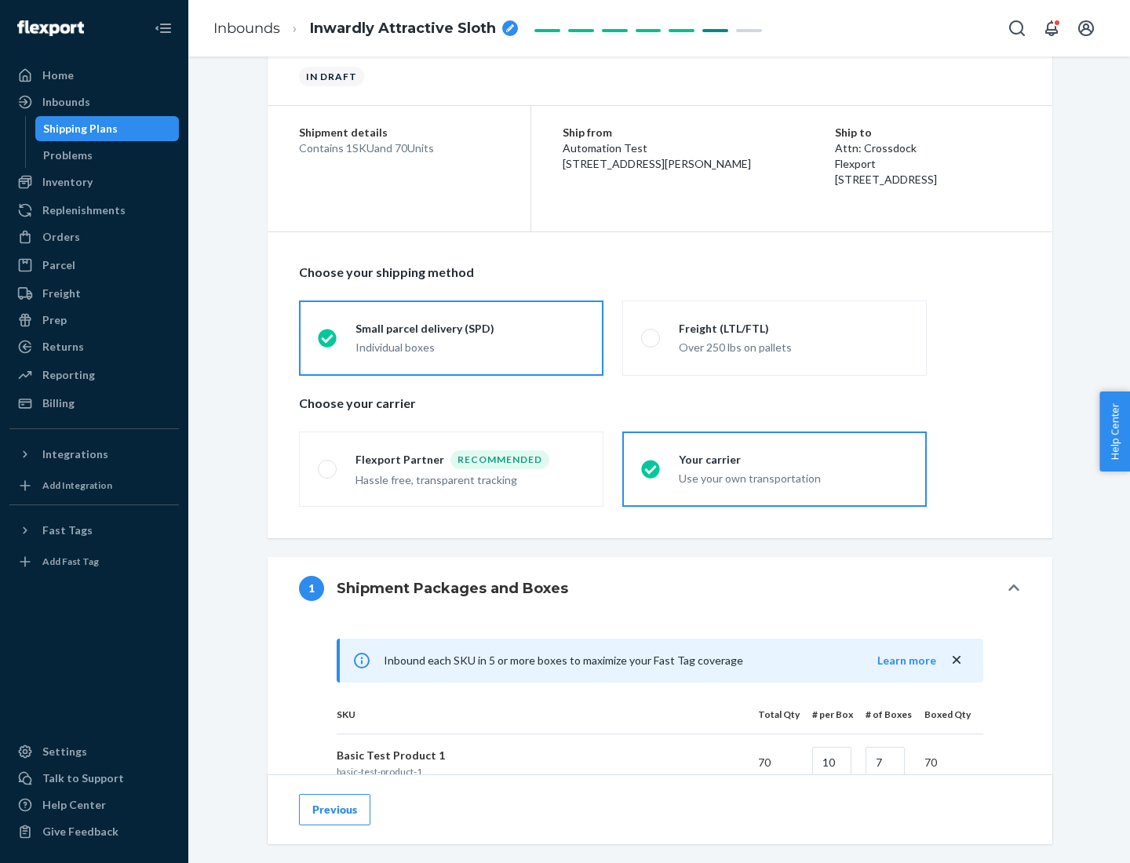
scroll to position [381, 0]
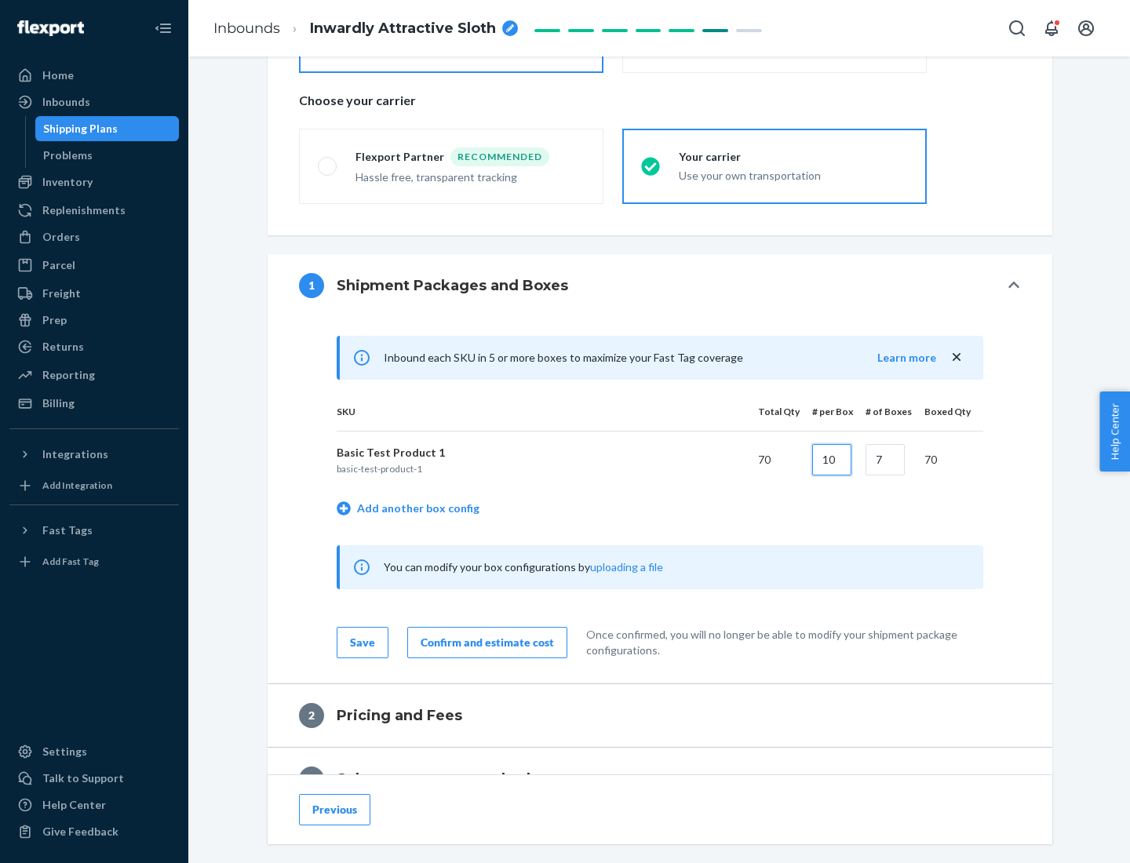
type input "10"
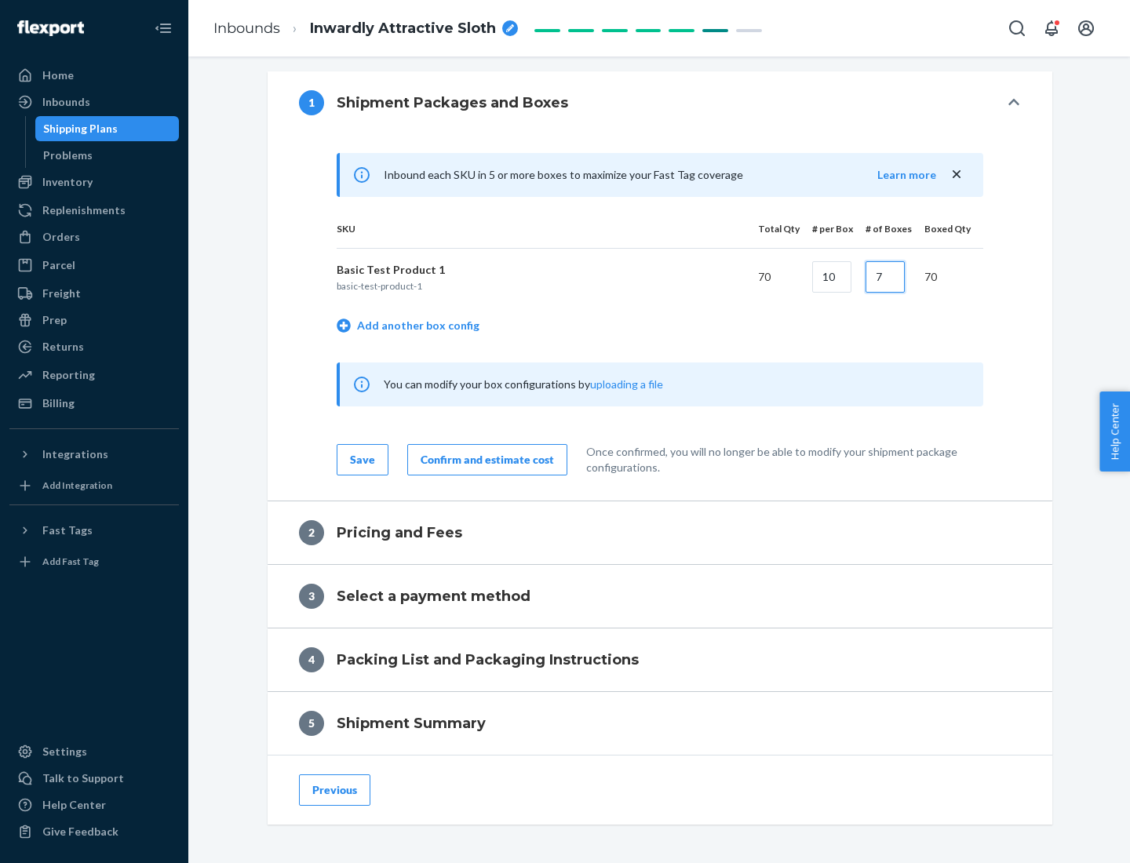
type input "7"
click at [484, 459] on div "Confirm and estimate cost" at bounding box center [487, 460] width 133 height 16
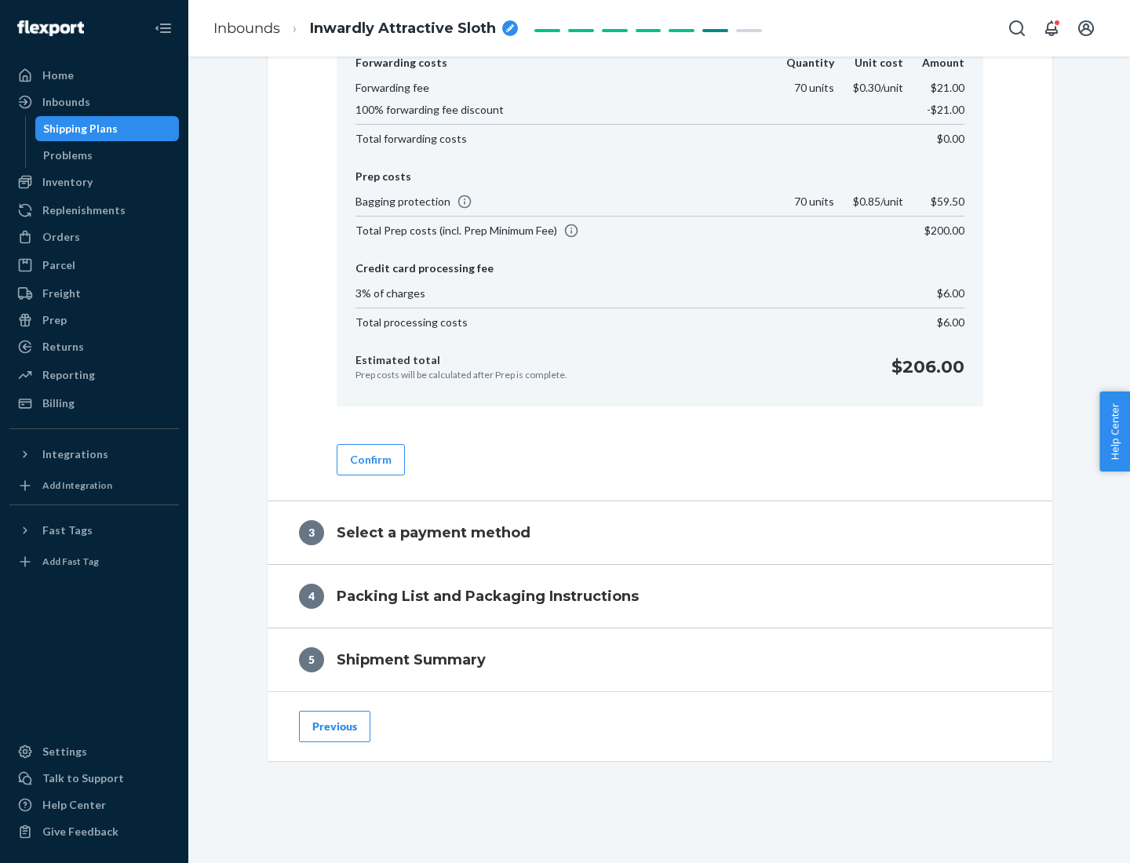
click at [370, 459] on button "Confirm" at bounding box center [371, 459] width 68 height 31
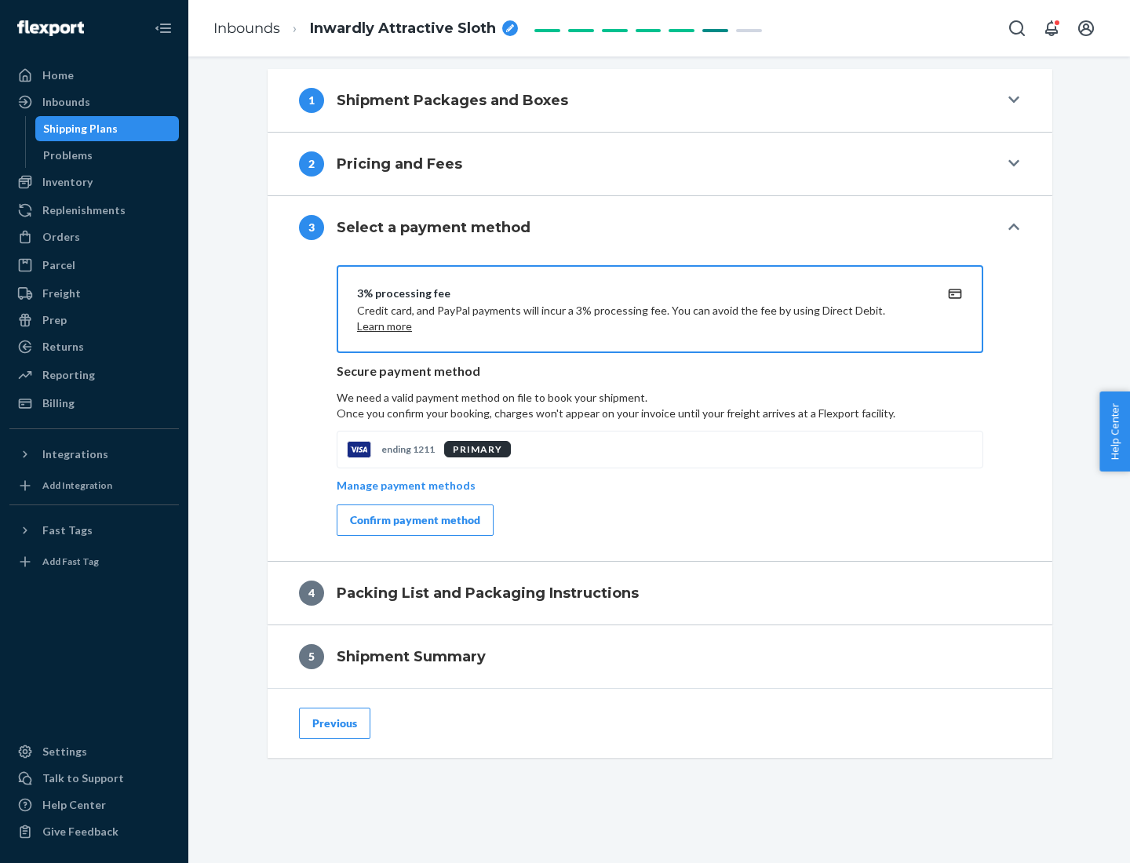
click at [414, 520] on div "Confirm payment method" at bounding box center [415, 521] width 130 height 16
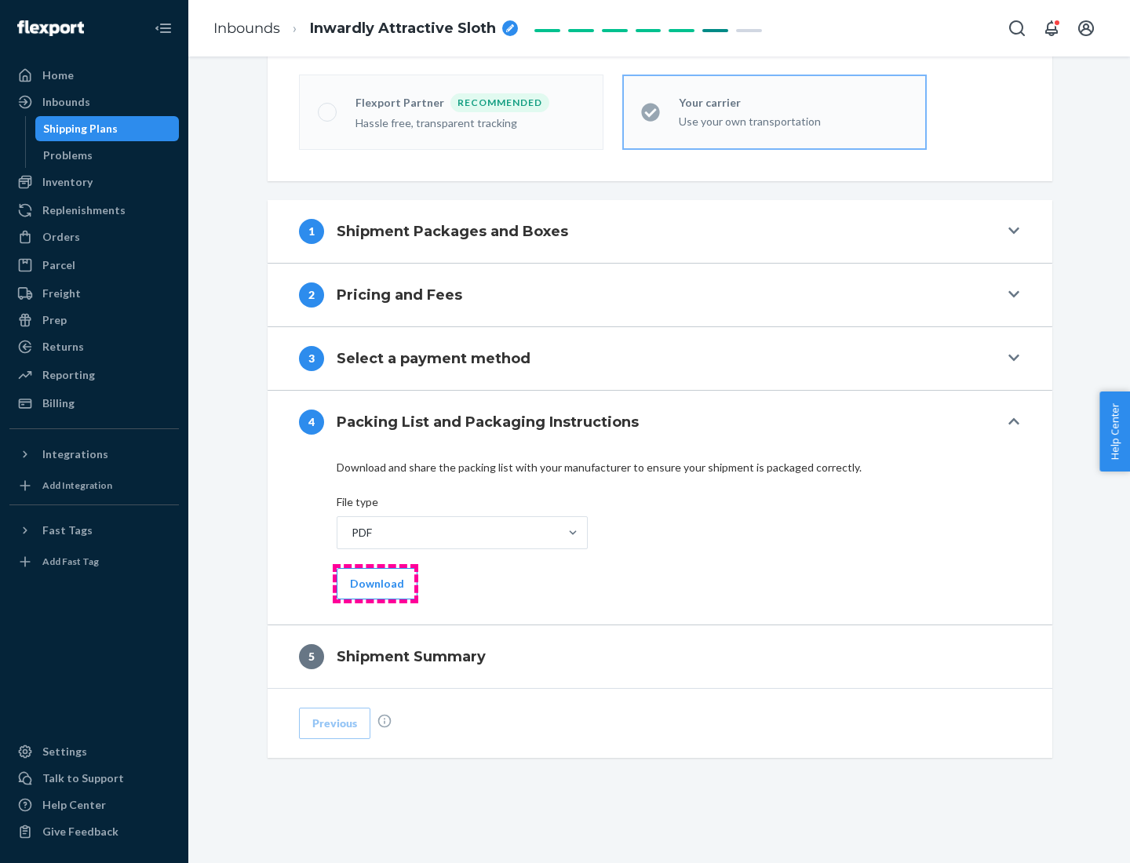
click at [375, 583] on button "Download" at bounding box center [377, 583] width 81 height 31
